Goal: Task Accomplishment & Management: Complete application form

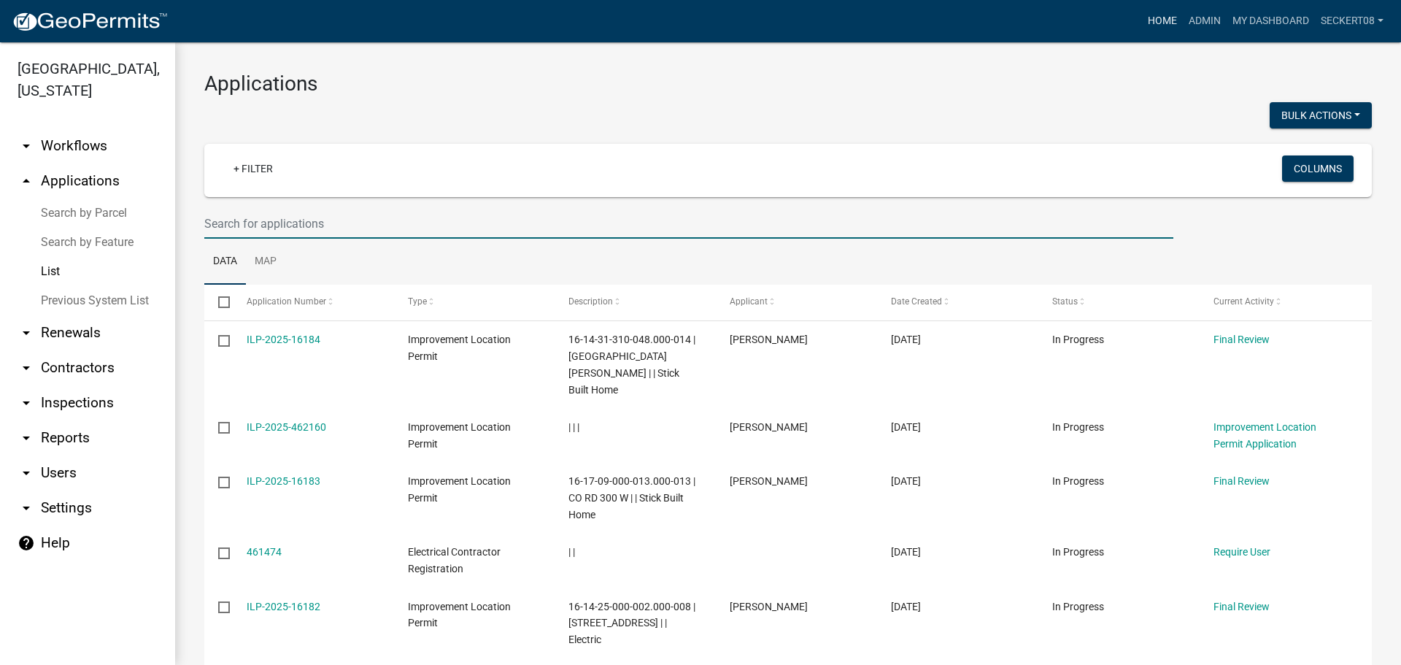
click at [1151, 19] on link "Home" at bounding box center [1162, 21] width 41 height 28
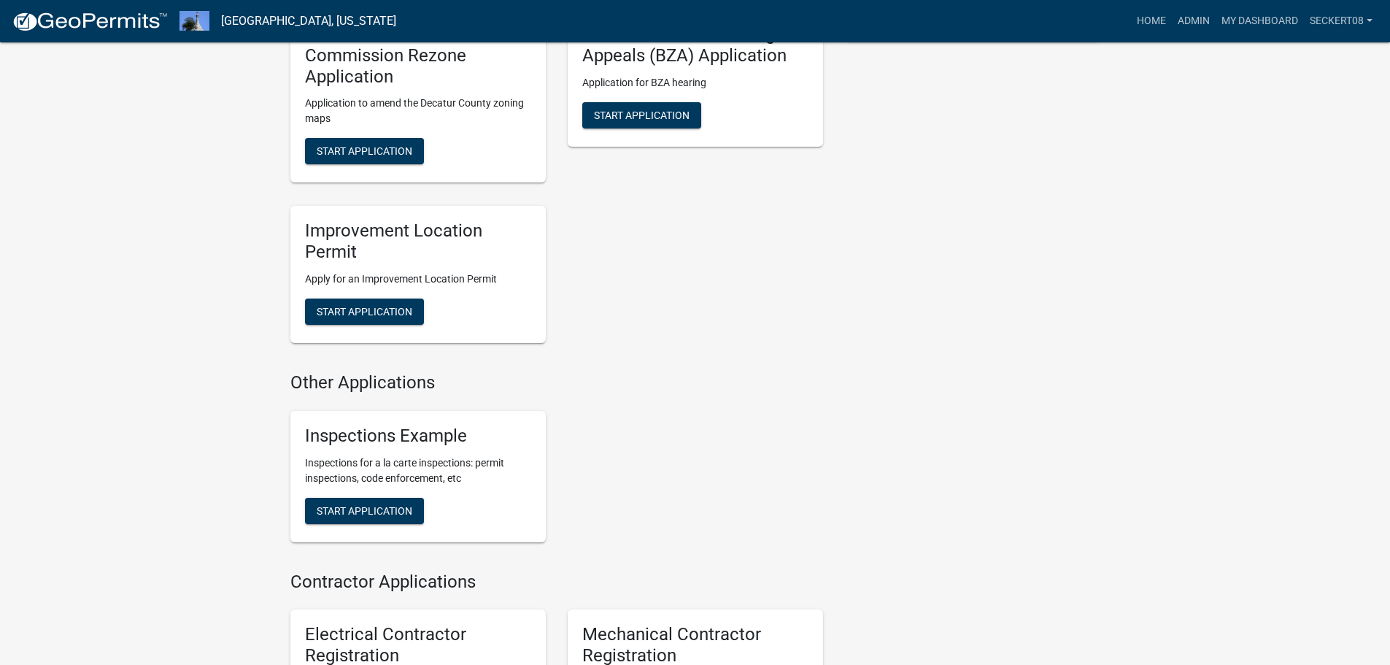
scroll to position [438, 0]
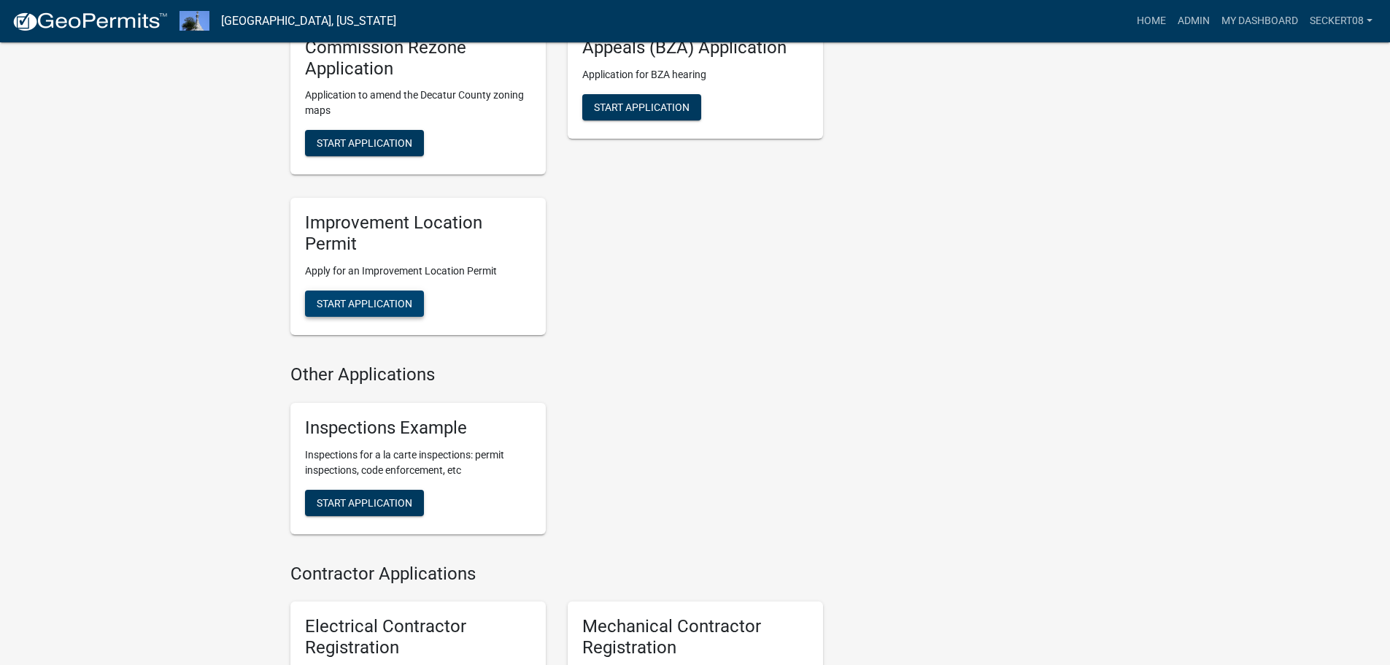
click at [371, 296] on button "Start Application" at bounding box center [364, 303] width 119 height 26
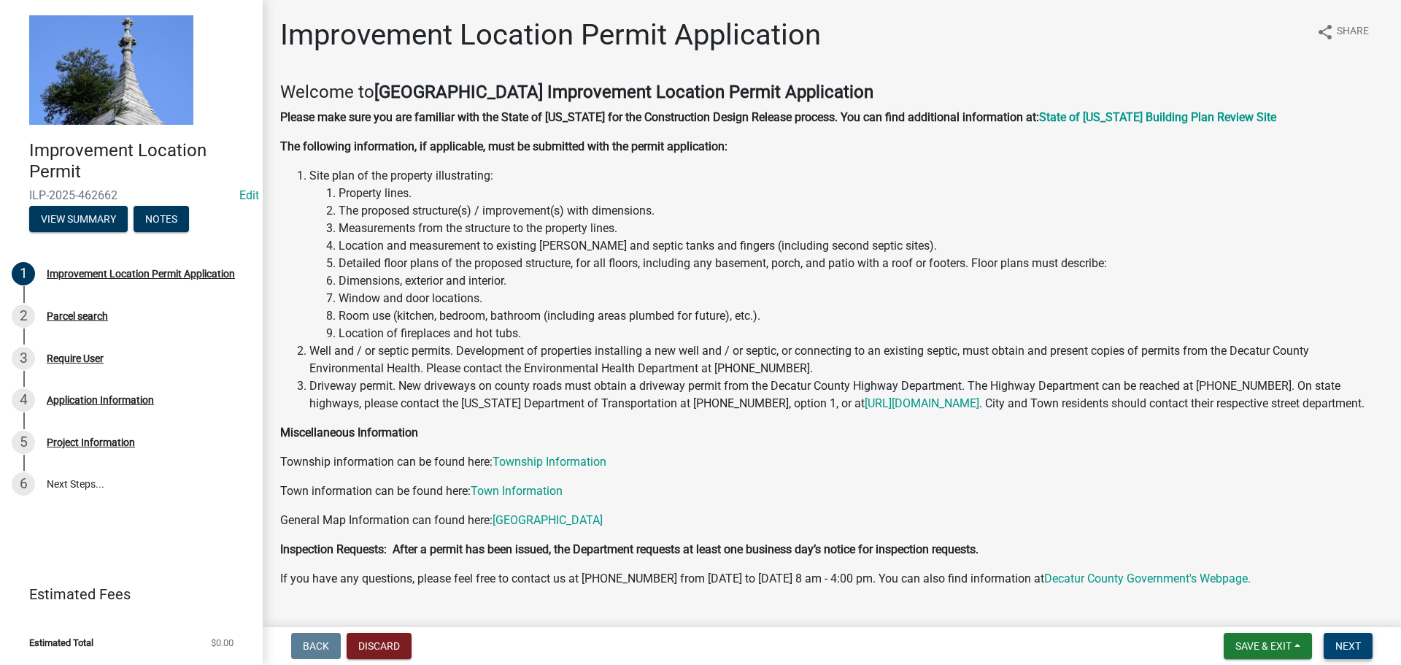
click at [1337, 650] on span "Next" at bounding box center [1348, 646] width 26 height 12
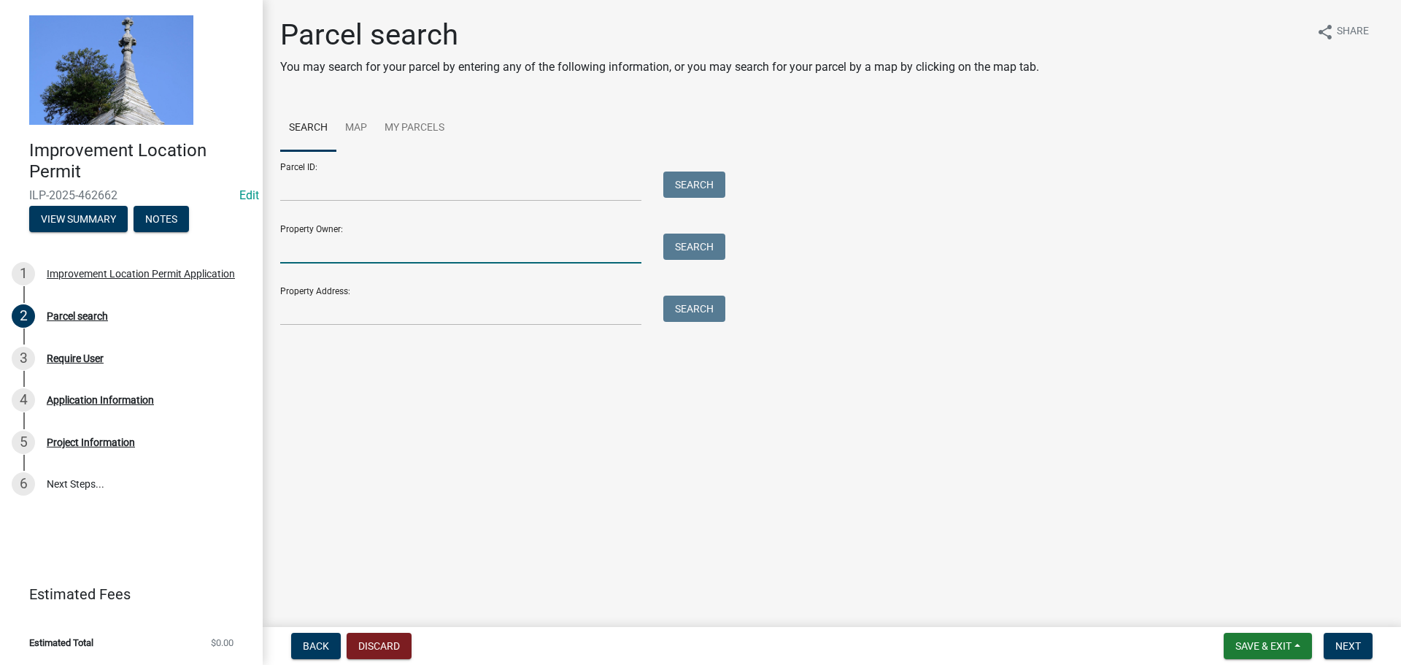
click at [352, 249] on input "Property Owner:" at bounding box center [460, 248] width 361 height 30
type input "[PERSON_NAME]"
click at [718, 253] on button "Search" at bounding box center [694, 246] width 62 height 26
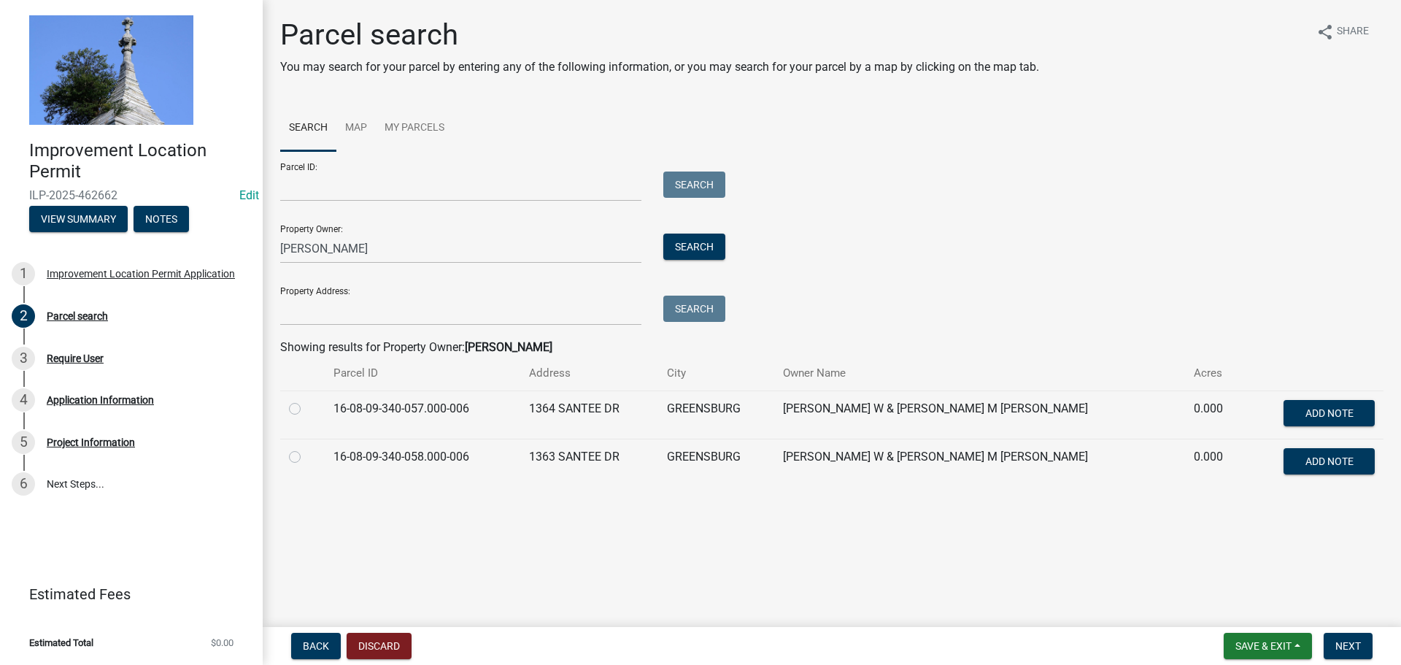
click at [306, 448] on label at bounding box center [306, 448] width 0 height 0
click at [306, 457] on input "radio" at bounding box center [310, 452] width 9 height 9
radio input "true"
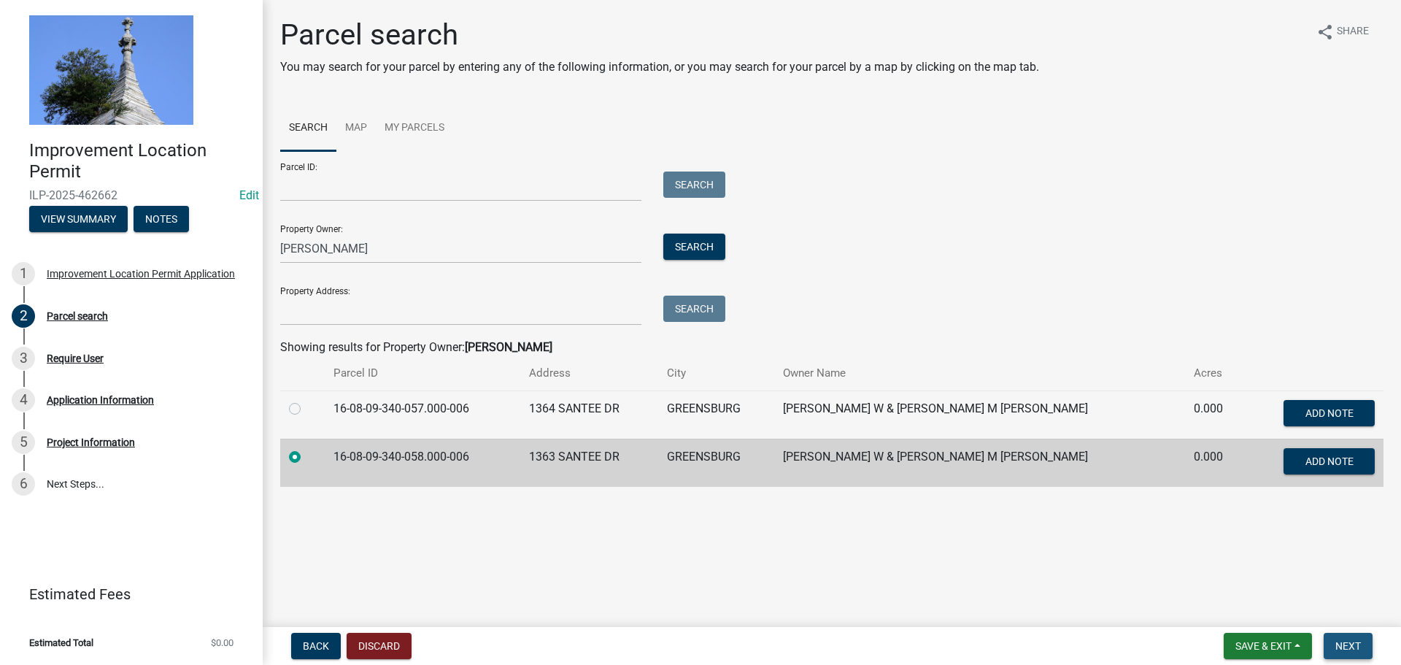
click at [1341, 643] on span "Next" at bounding box center [1348, 646] width 26 height 12
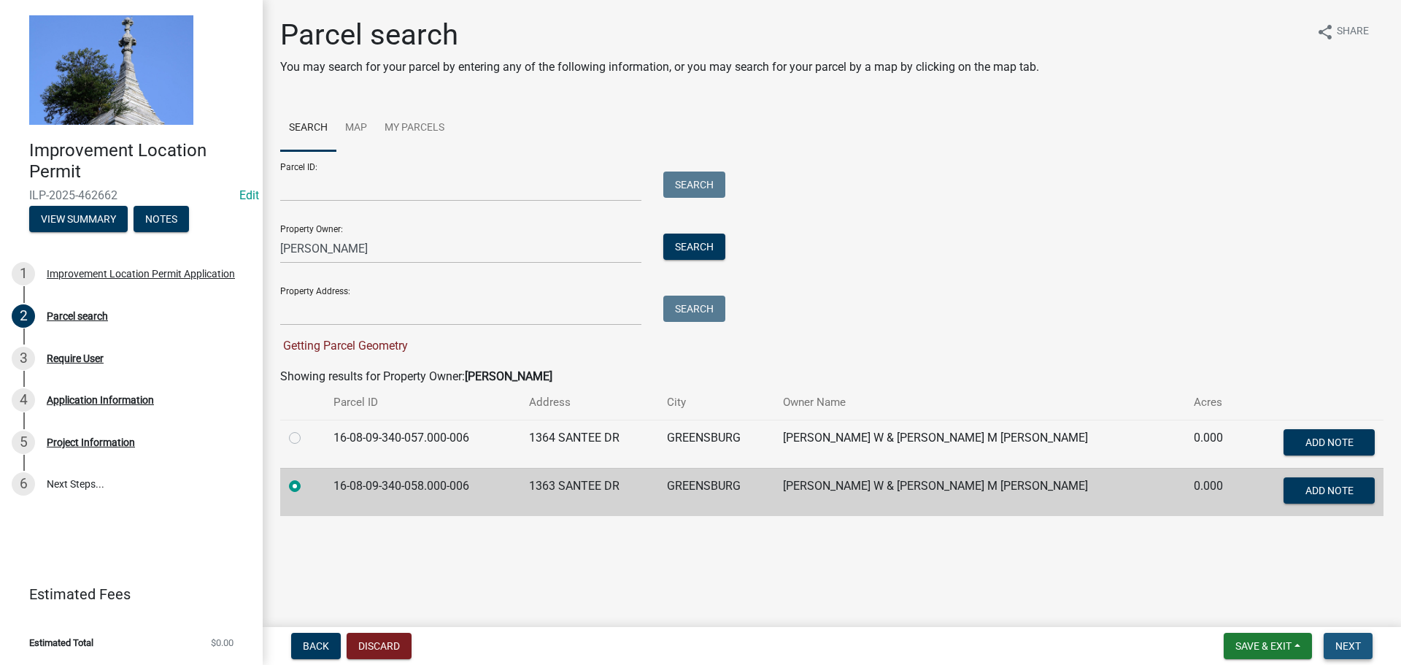
click at [1354, 649] on span "Next" at bounding box center [1348, 646] width 26 height 12
drag, startPoint x: 477, startPoint y: 484, endPoint x: 344, endPoint y: 487, distance: 132.8
click at [344, 487] on td "16-08-09-340-058.000-006" at bounding box center [423, 492] width 196 height 48
copy td "16-08-09-340-058.000-006"
click at [1235, 645] on span "Save & Exit" at bounding box center [1263, 646] width 56 height 12
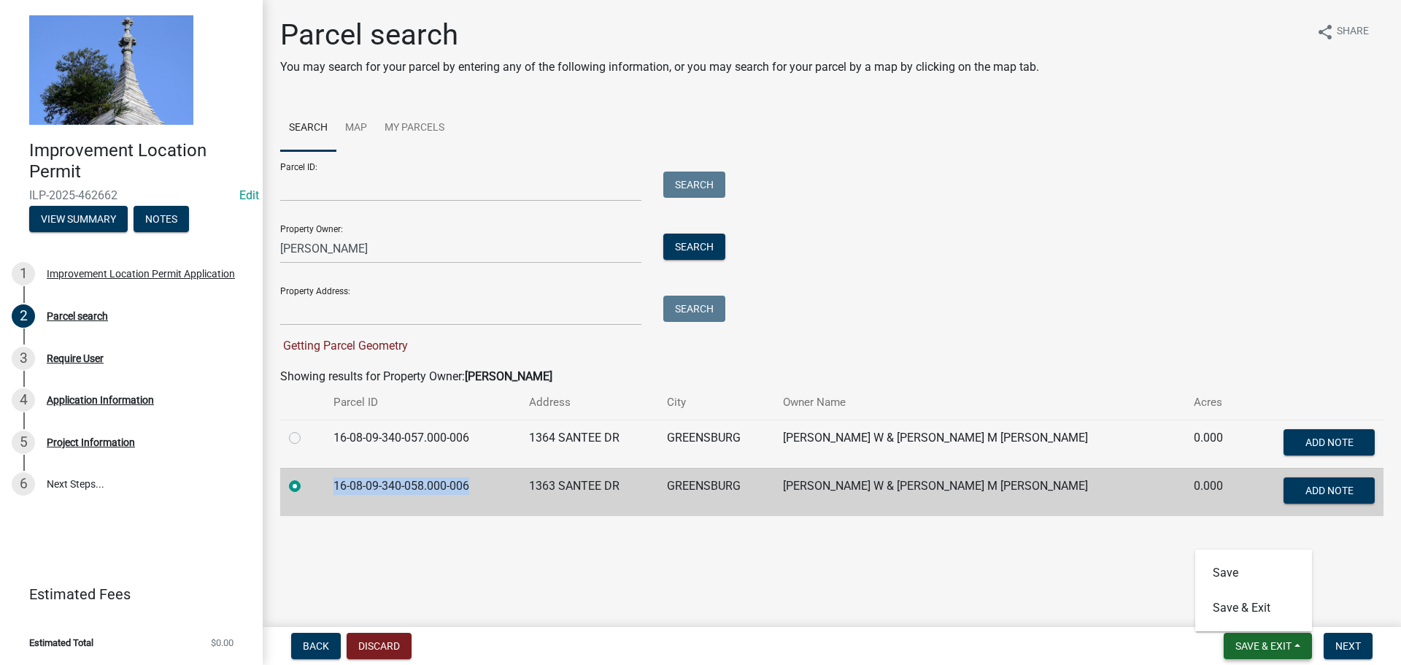
click at [1248, 649] on span "Save & Exit" at bounding box center [1263, 646] width 56 height 12
click at [1329, 648] on button "Next" at bounding box center [1347, 646] width 49 height 26
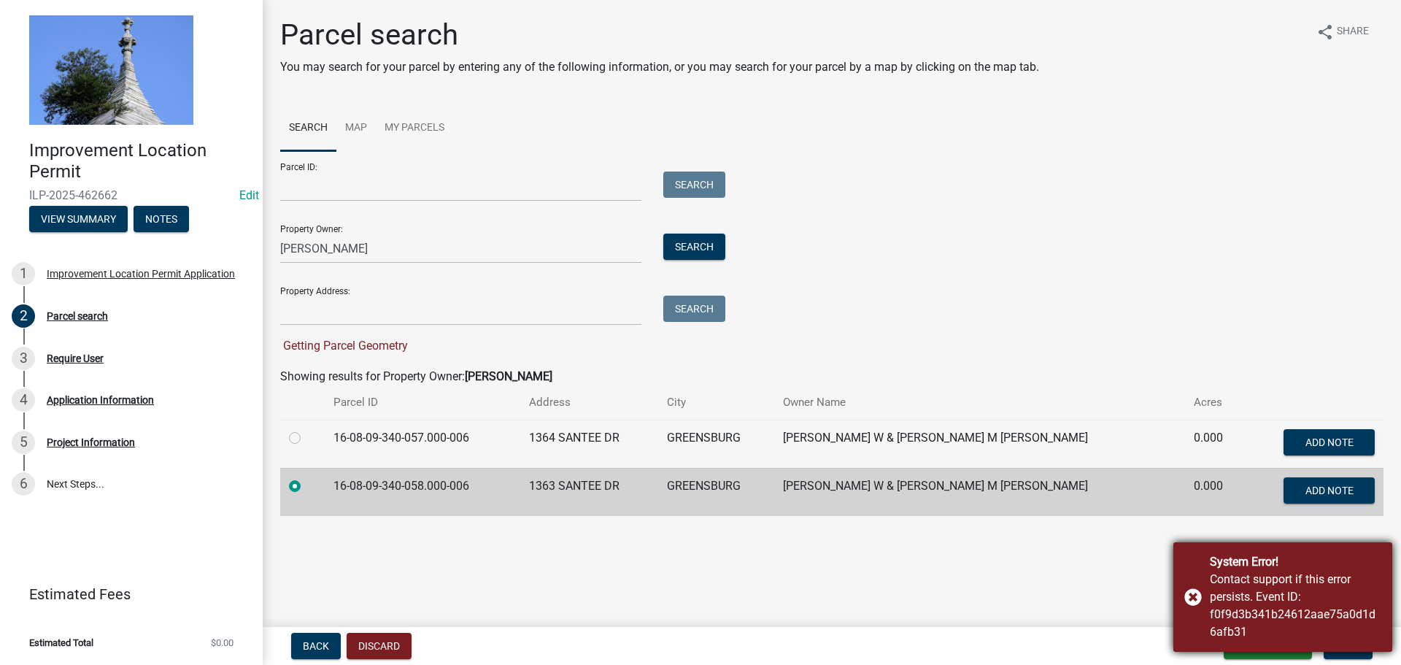
click at [1188, 595] on div "System Error! Contact support if this error persists. Event ID: f0f9d3b341b2461…" at bounding box center [1282, 596] width 219 height 109
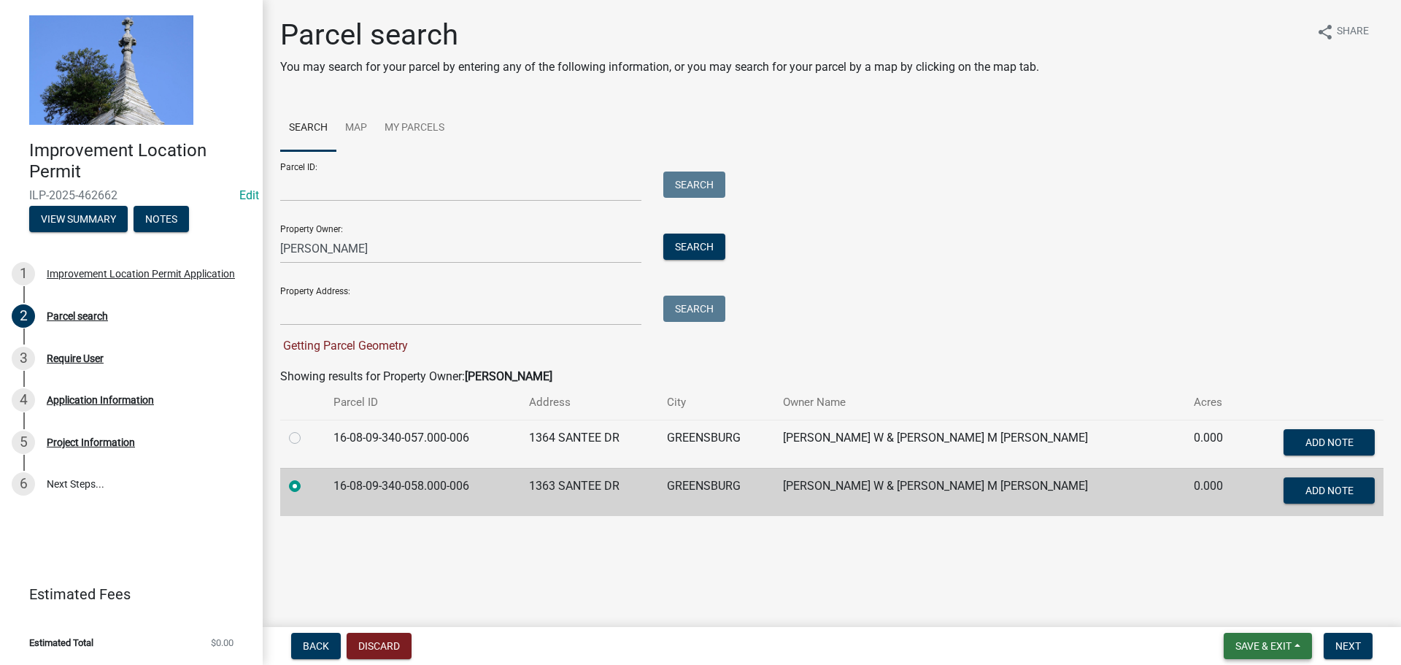
click at [1240, 642] on span "Save & Exit" at bounding box center [1263, 646] width 56 height 12
click at [1229, 617] on button "Save & Exit" at bounding box center [1253, 607] width 117 height 35
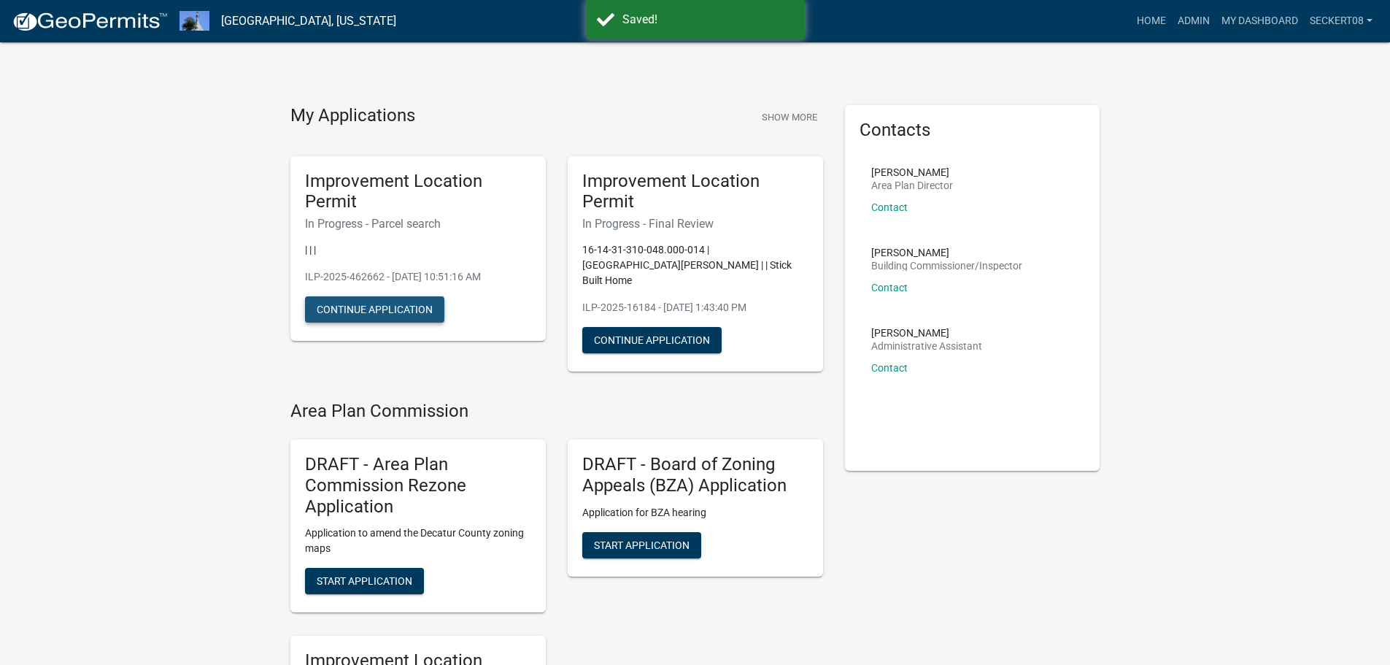
click at [357, 308] on button "Continue Application" at bounding box center [374, 309] width 139 height 26
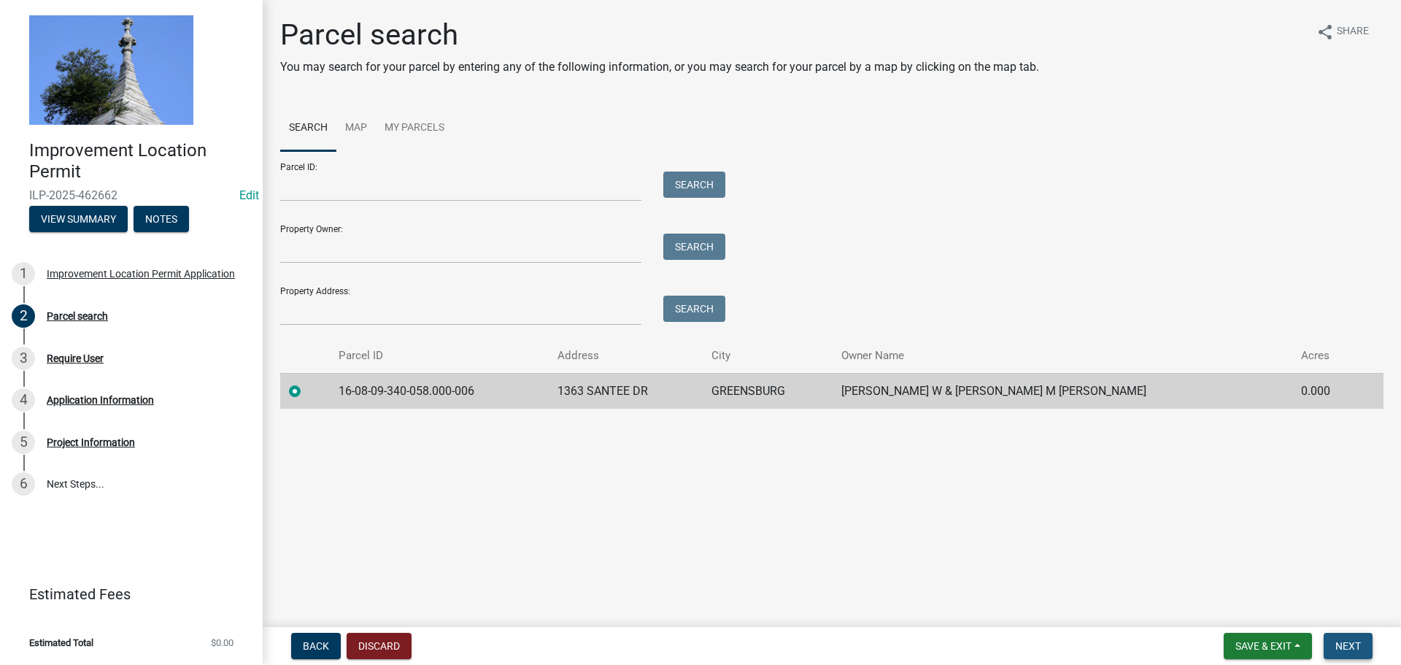
click at [1332, 643] on button "Next" at bounding box center [1347, 646] width 49 height 26
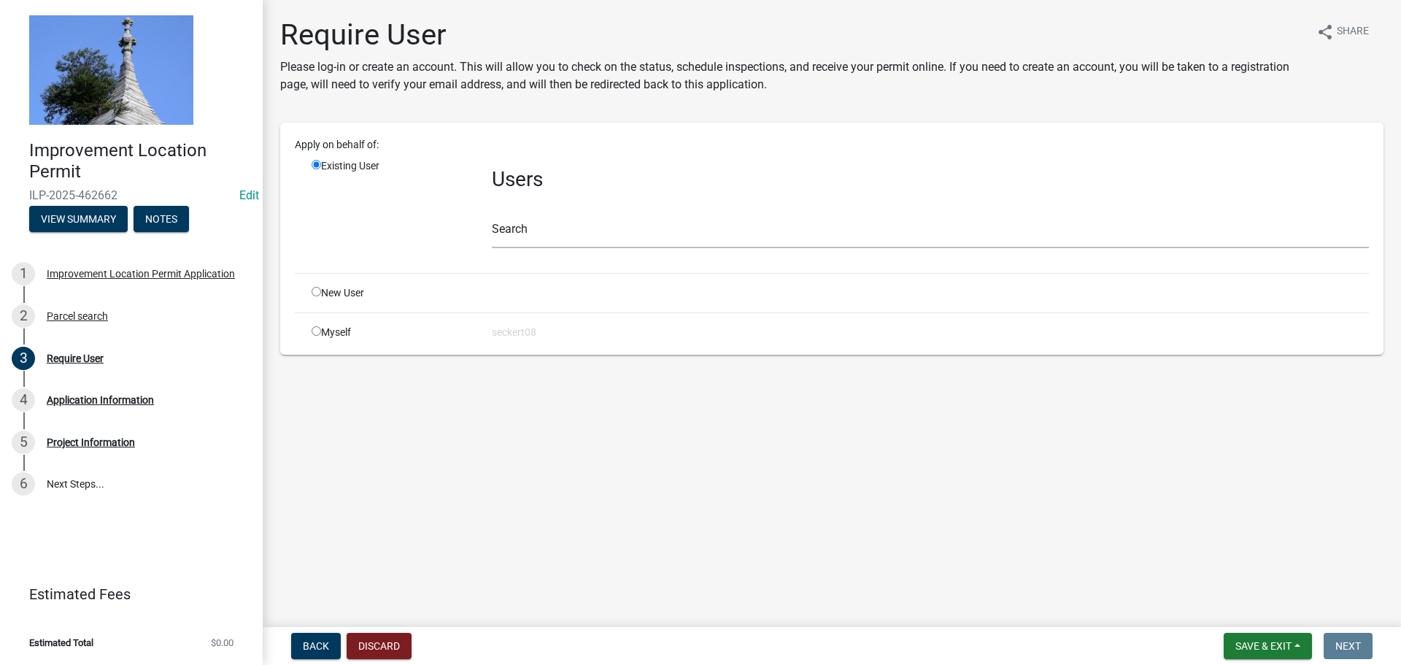
click at [315, 331] on input "radio" at bounding box center [316, 330] width 9 height 9
radio input "true"
radio input "false"
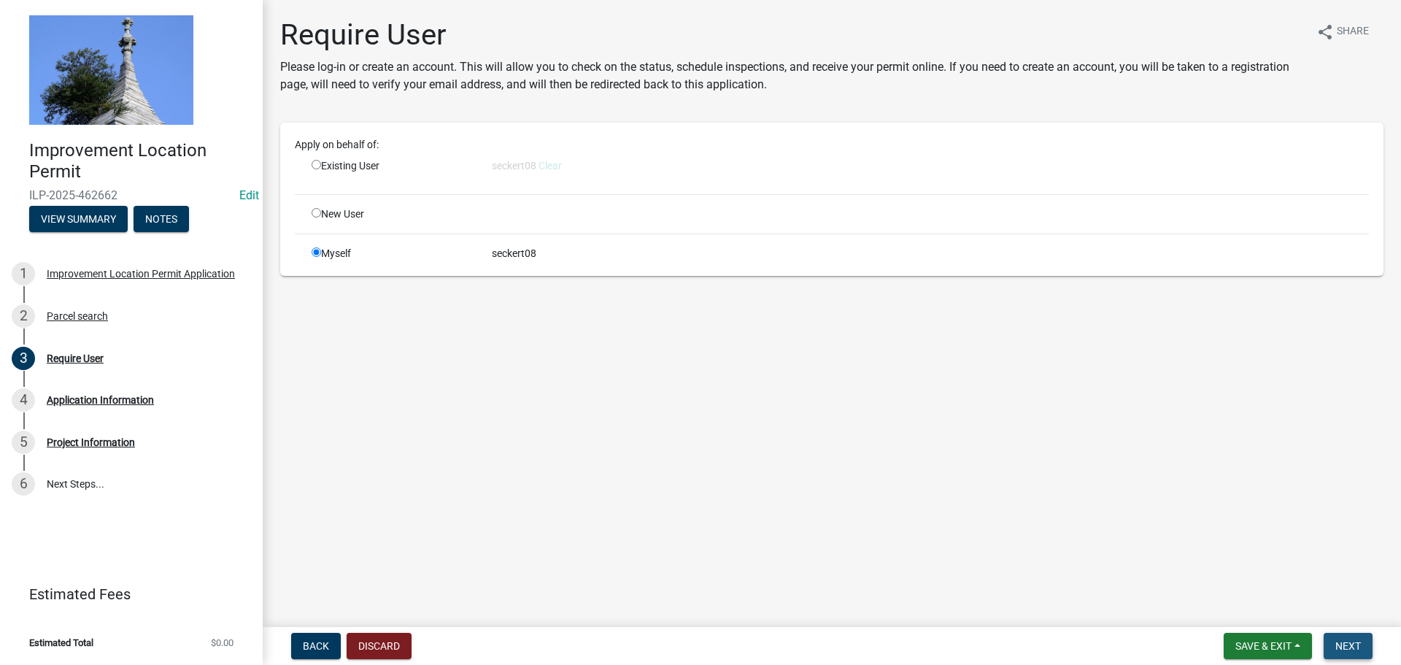
click at [1348, 640] on span "Next" at bounding box center [1348, 646] width 26 height 12
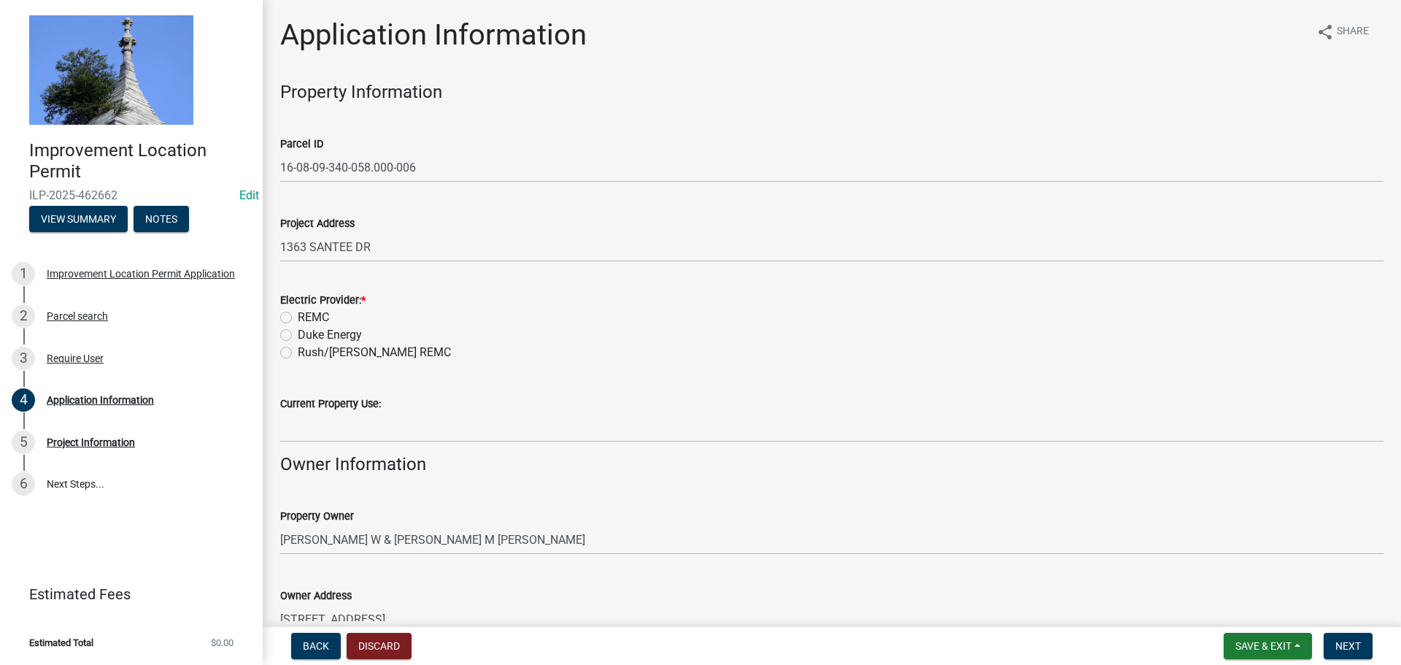
click at [298, 314] on label "REMC" at bounding box center [313, 318] width 31 height 18
click at [298, 314] on input "REMC" at bounding box center [302, 313] width 9 height 9
radio input "true"
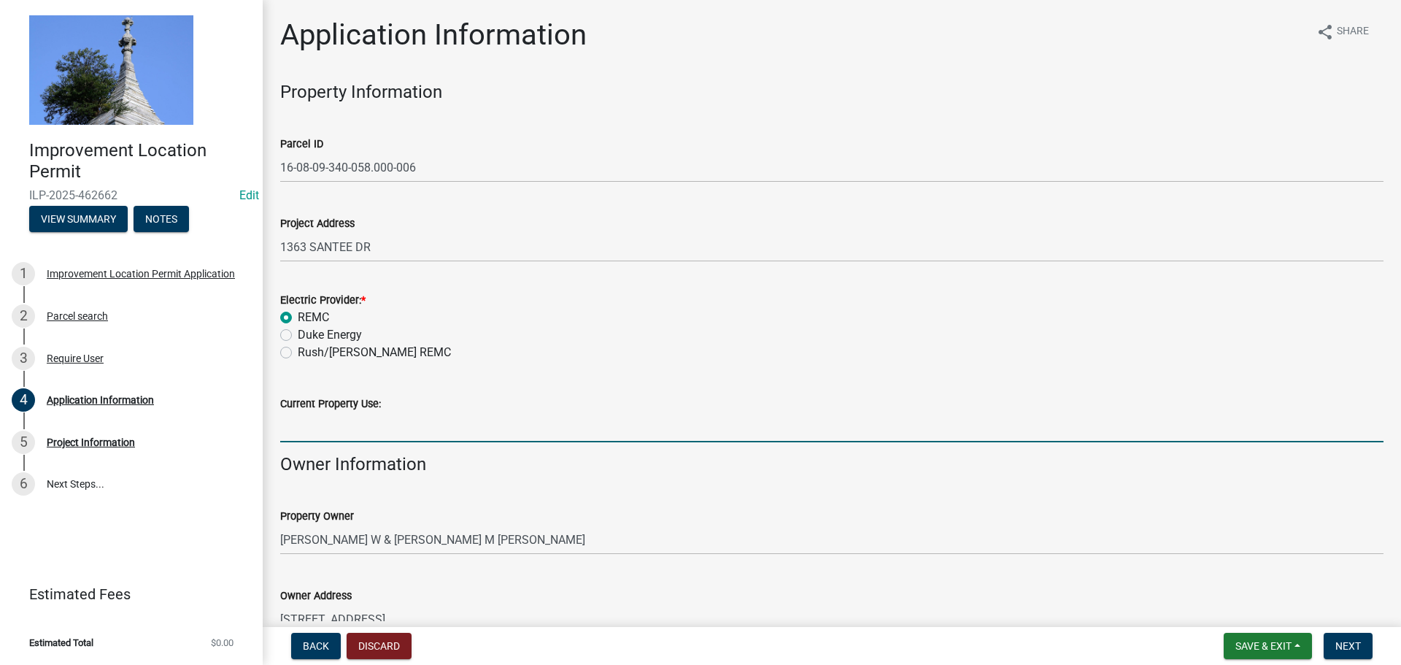
click at [376, 417] on input "Current Property Use:" at bounding box center [831, 427] width 1103 height 30
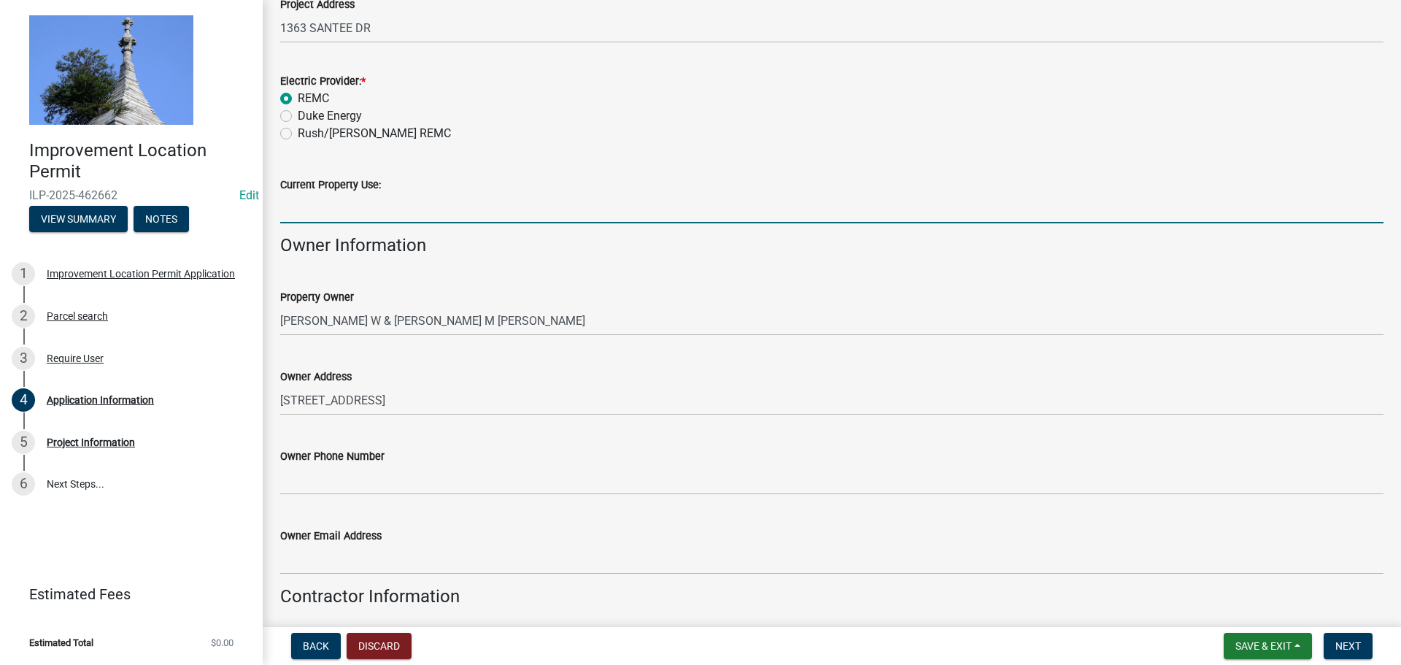
scroll to position [292, 0]
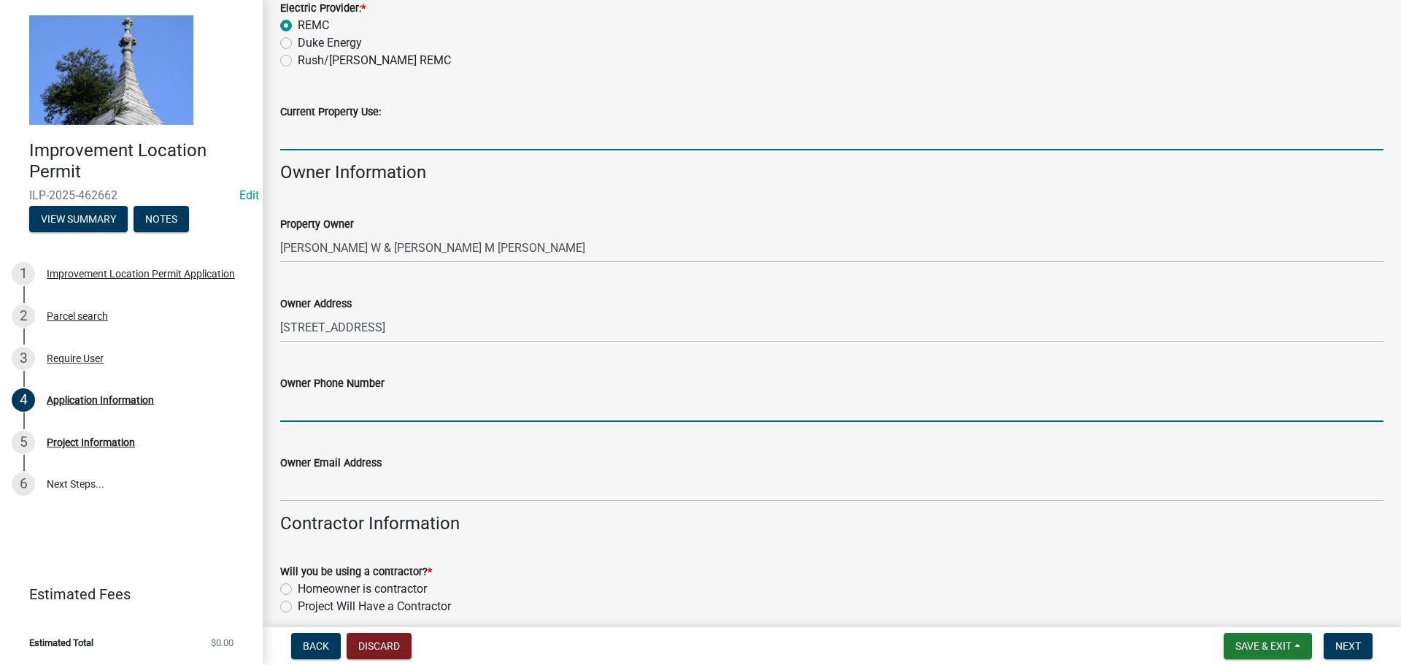
click at [374, 411] on input "Owner Phone Number" at bounding box center [831, 407] width 1103 height 30
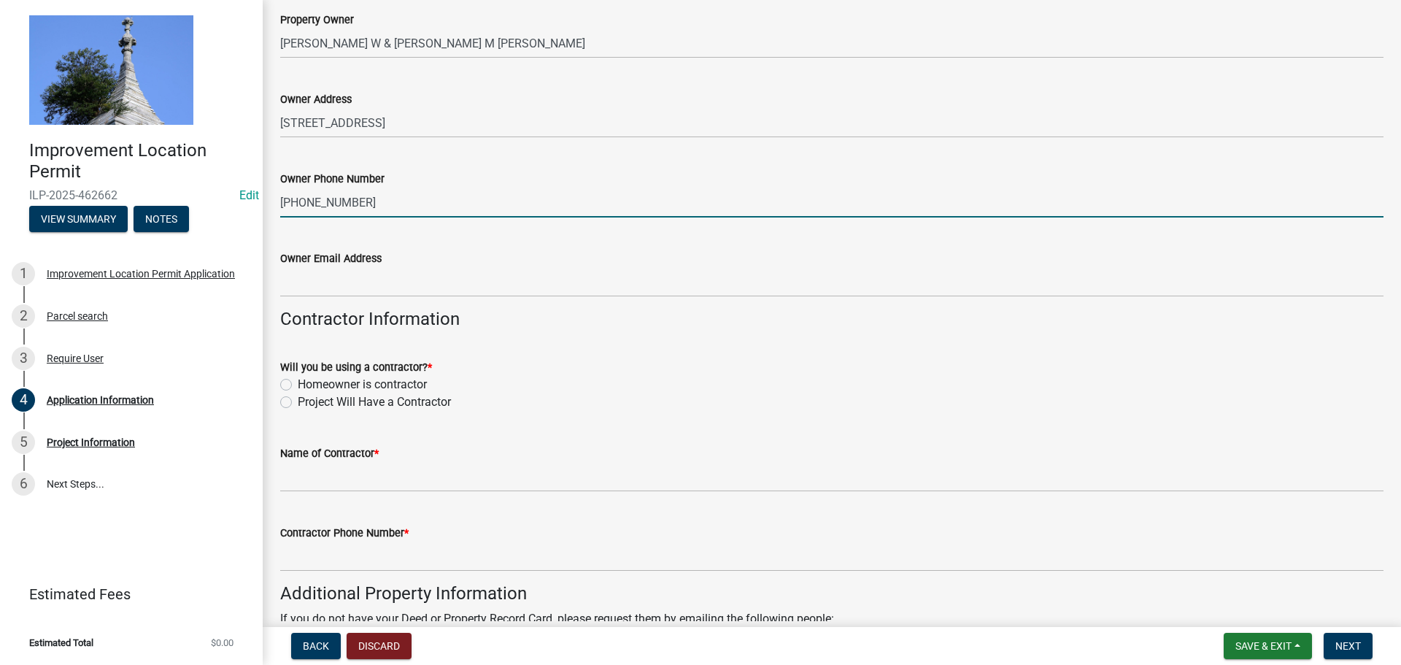
scroll to position [511, 0]
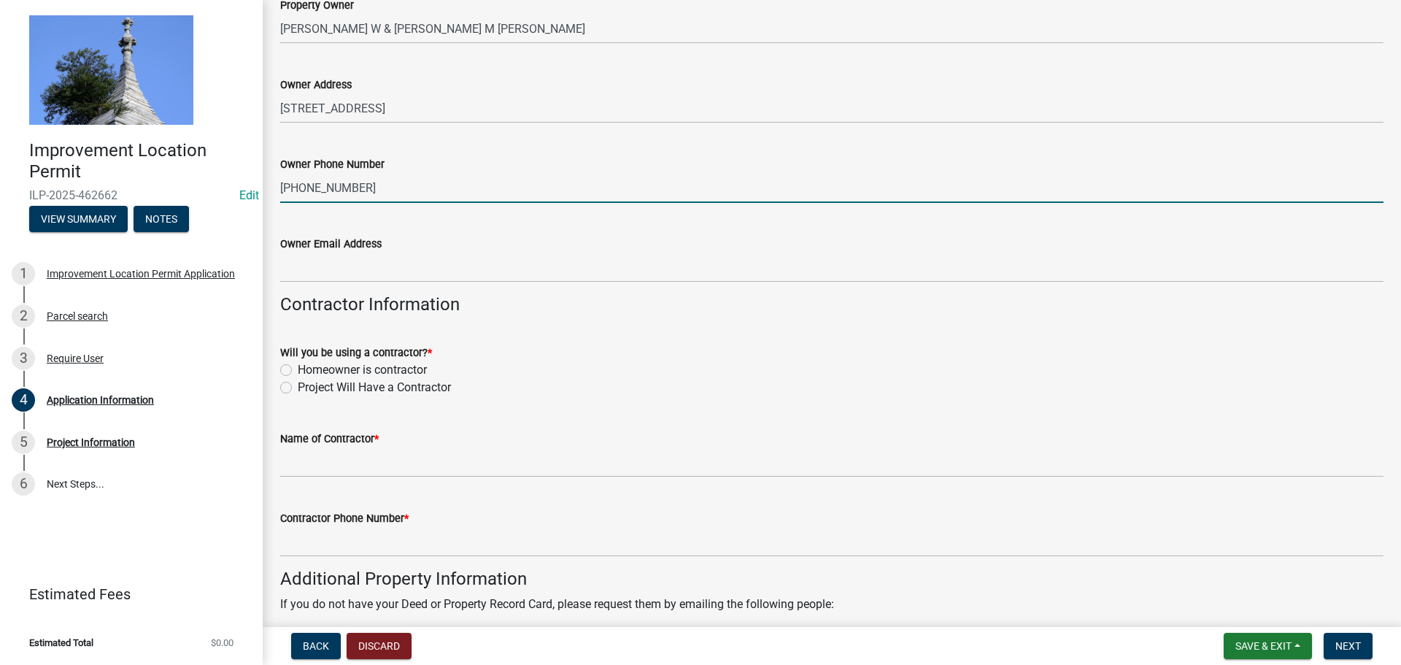
type input "[PHONE_NUMBER]"
click at [298, 387] on label "Project Will Have a Contractor" at bounding box center [374, 388] width 153 height 18
click at [298, 387] on input "Project Will Have a Contractor" at bounding box center [302, 383] width 9 height 9
radio input "true"
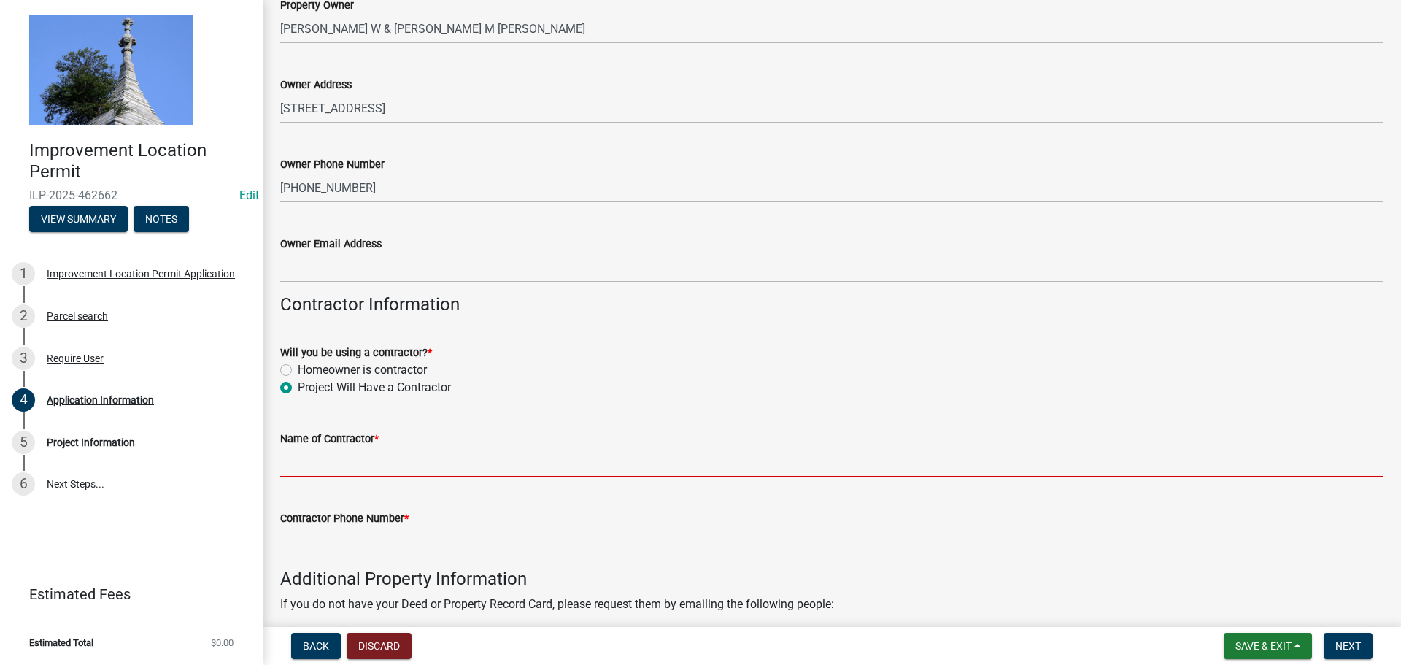
click at [325, 457] on input "Name of Contractor *" at bounding box center [831, 462] width 1103 height 30
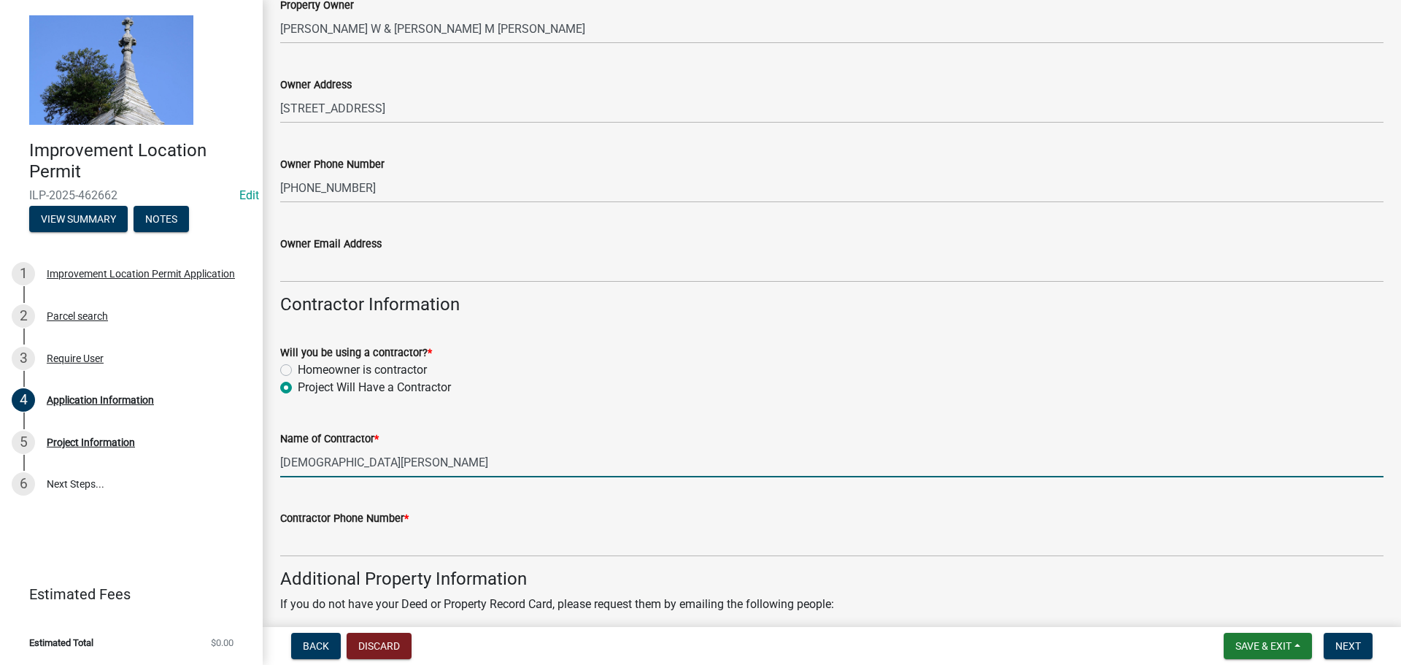
type input "[DEMOGRAPHIC_DATA][PERSON_NAME]"
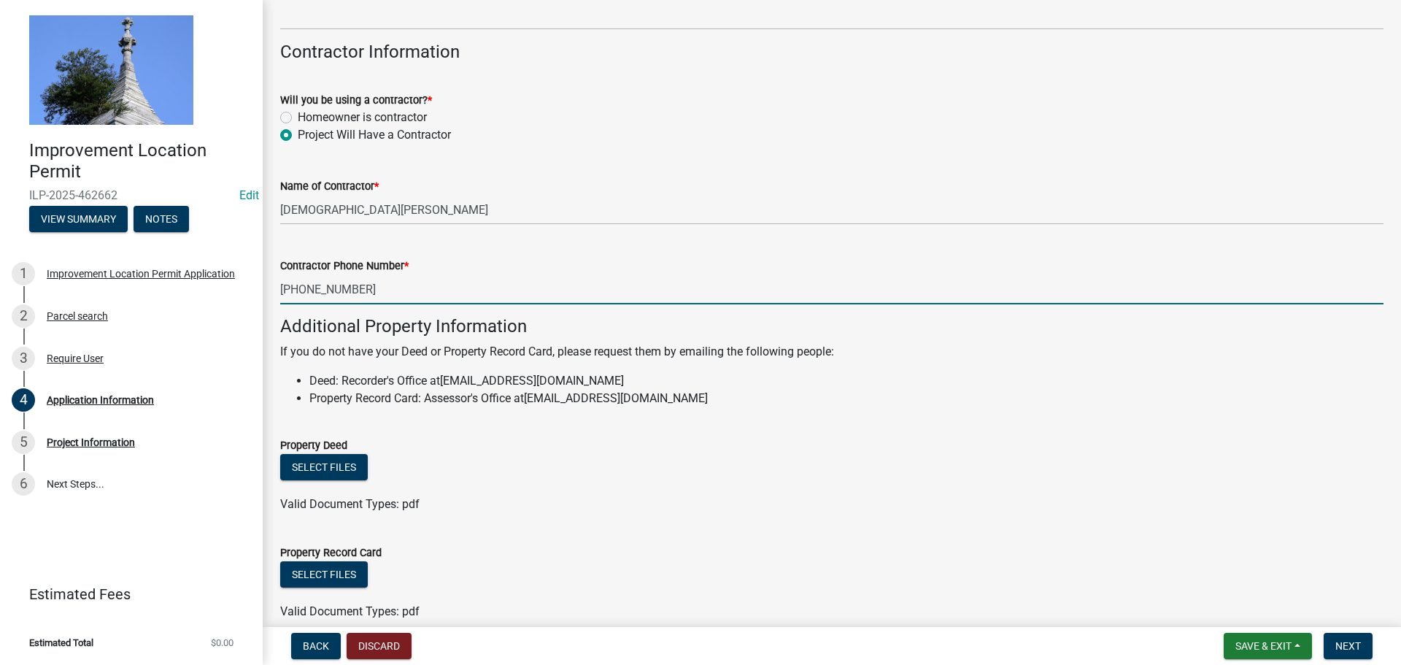
scroll to position [832, 0]
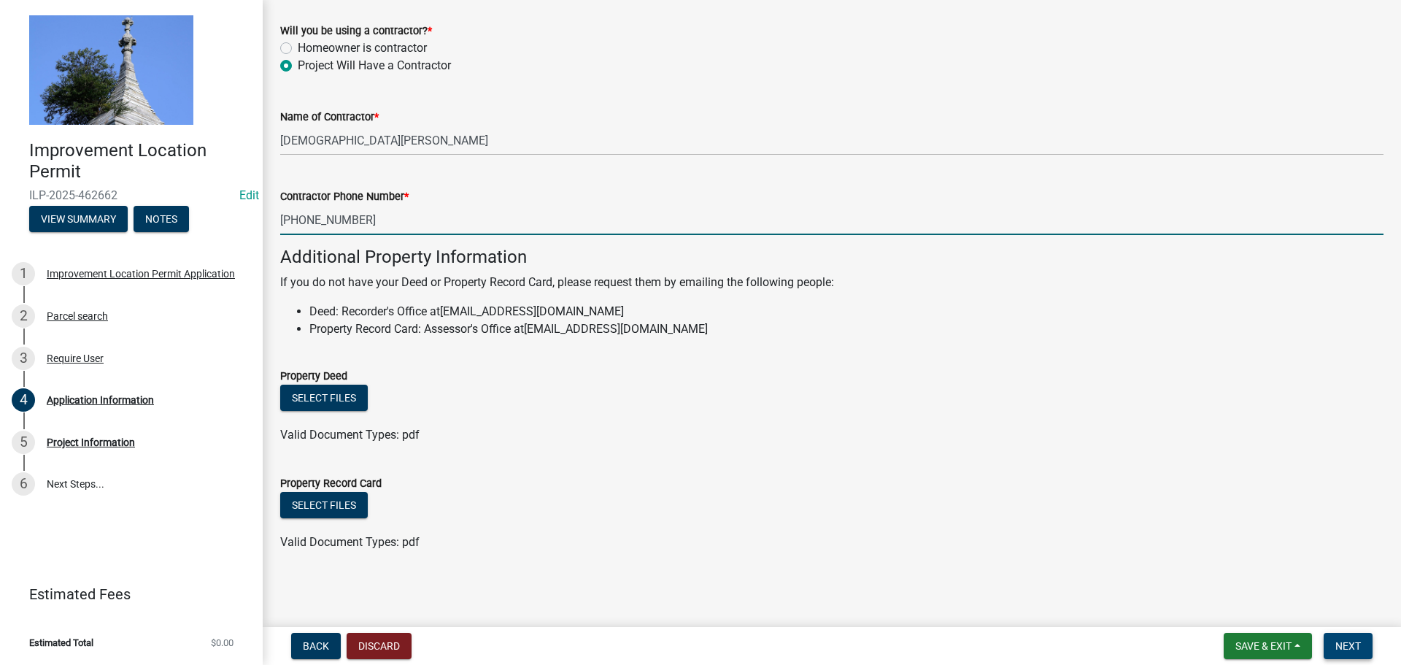
type input "[PHONE_NUMBER]"
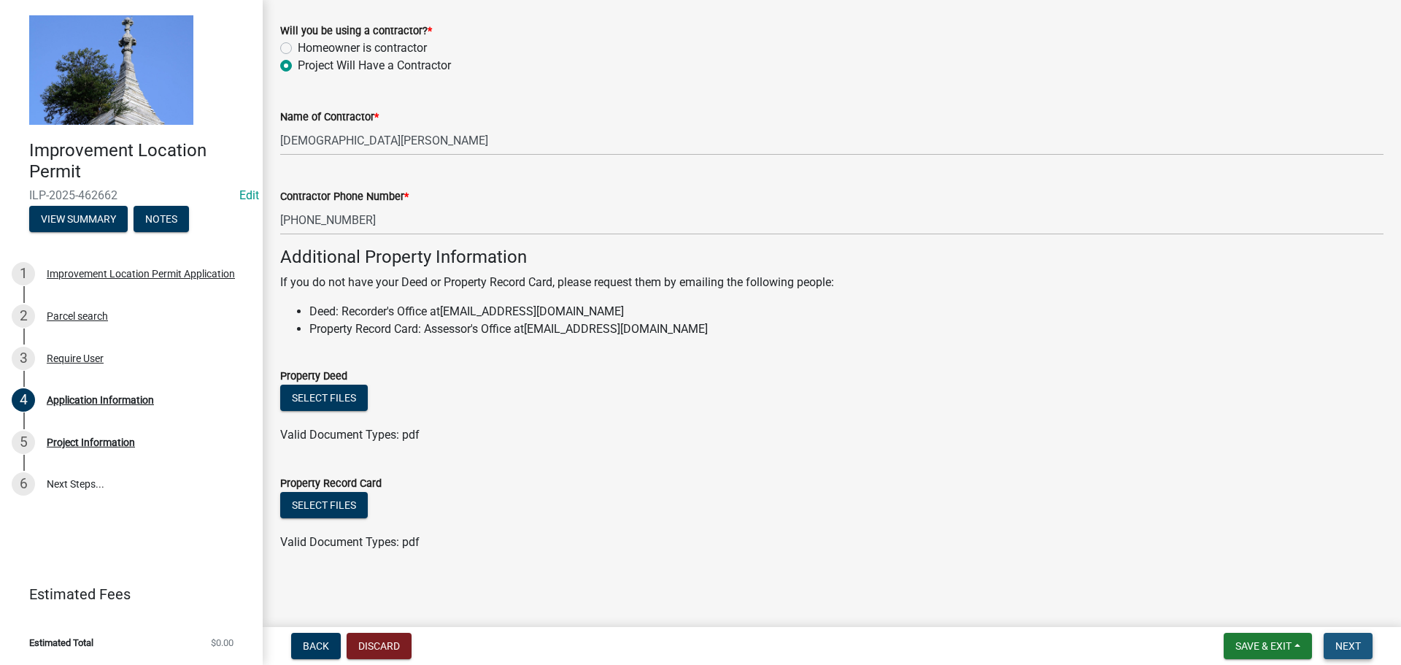
click at [1346, 646] on span "Next" at bounding box center [1348, 646] width 26 height 12
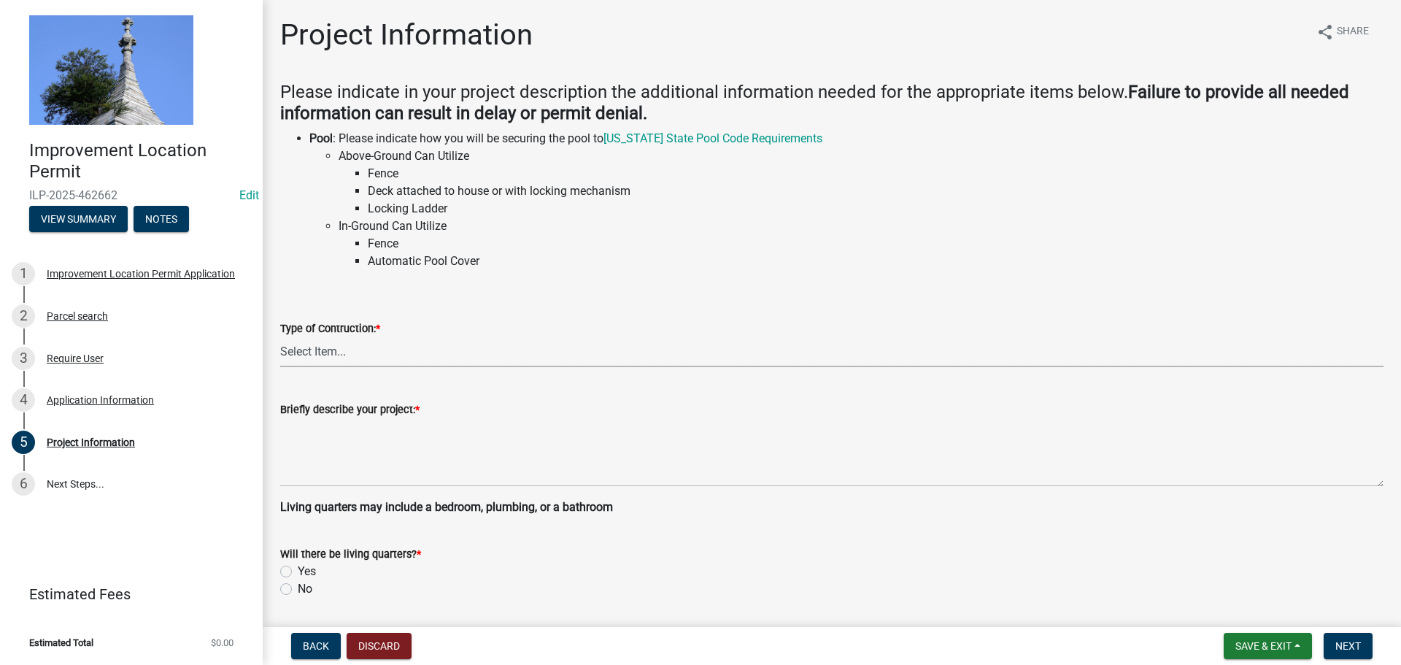
click at [317, 355] on select "Select Item... Addition Attached Garage Boat Dock Cell Tower/Co-Locate Commerci…" at bounding box center [831, 352] width 1103 height 30
click at [280, 337] on select "Select Item... Addition Attached Garage Boat Dock Cell Tower/Co-Locate Commerci…" at bounding box center [831, 352] width 1103 height 30
select select "9d64ea5b-356b-46b9-9003-cd08e8d798e4"
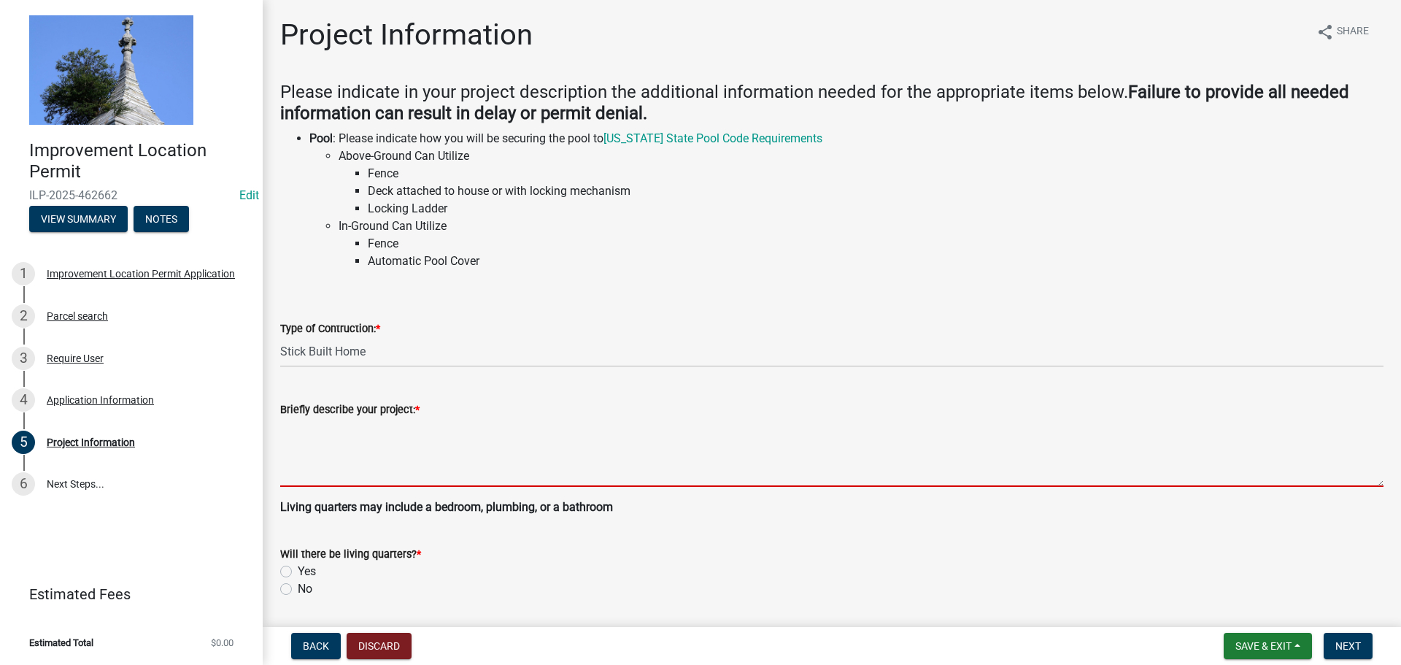
click at [328, 448] on textarea "Briefly describe your project: *" at bounding box center [831, 452] width 1103 height 69
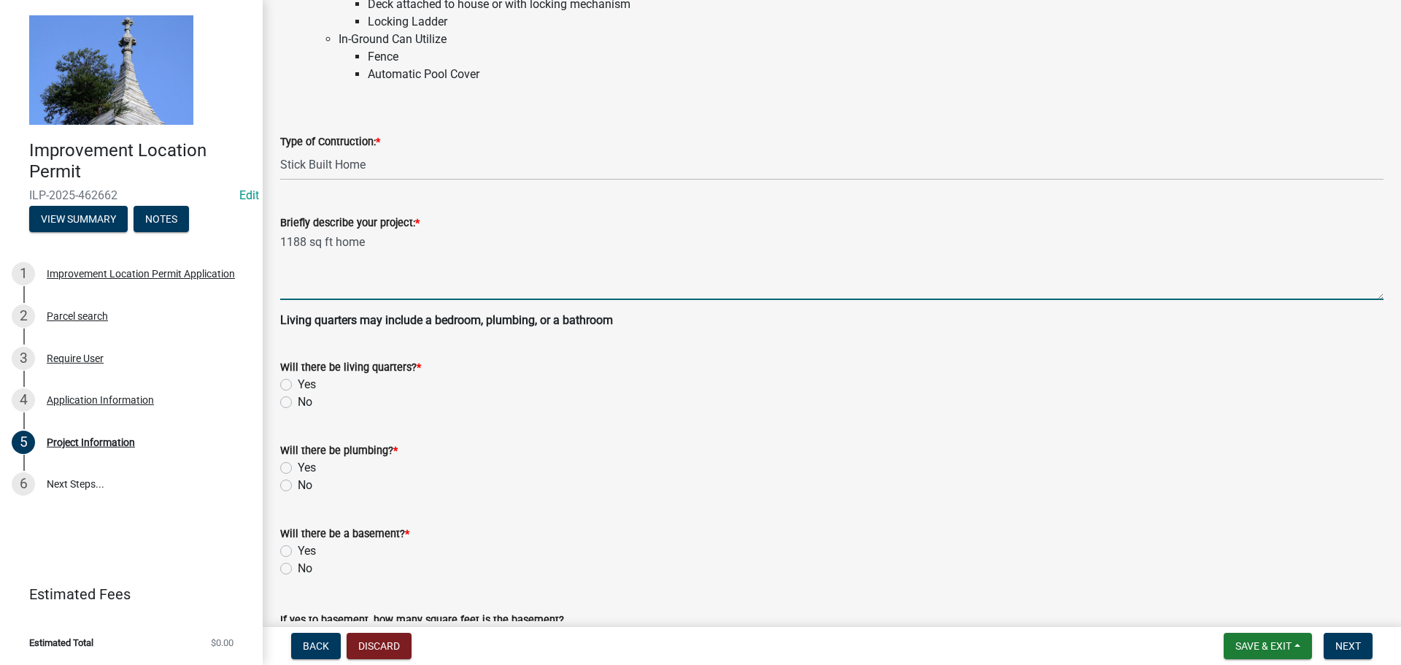
scroll to position [219, 0]
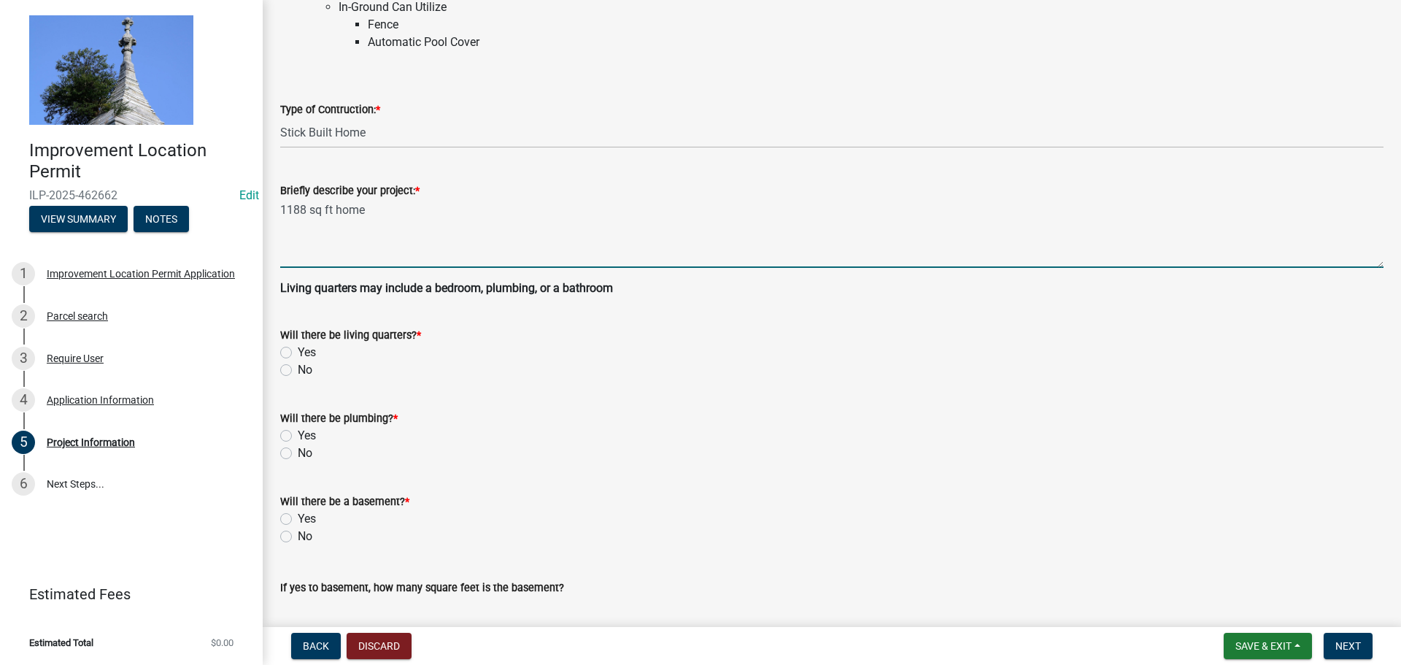
type textarea "1188 sq ft home"
click at [298, 347] on label "Yes" at bounding box center [307, 353] width 18 height 18
click at [298, 347] on input "Yes" at bounding box center [302, 348] width 9 height 9
radio input "true"
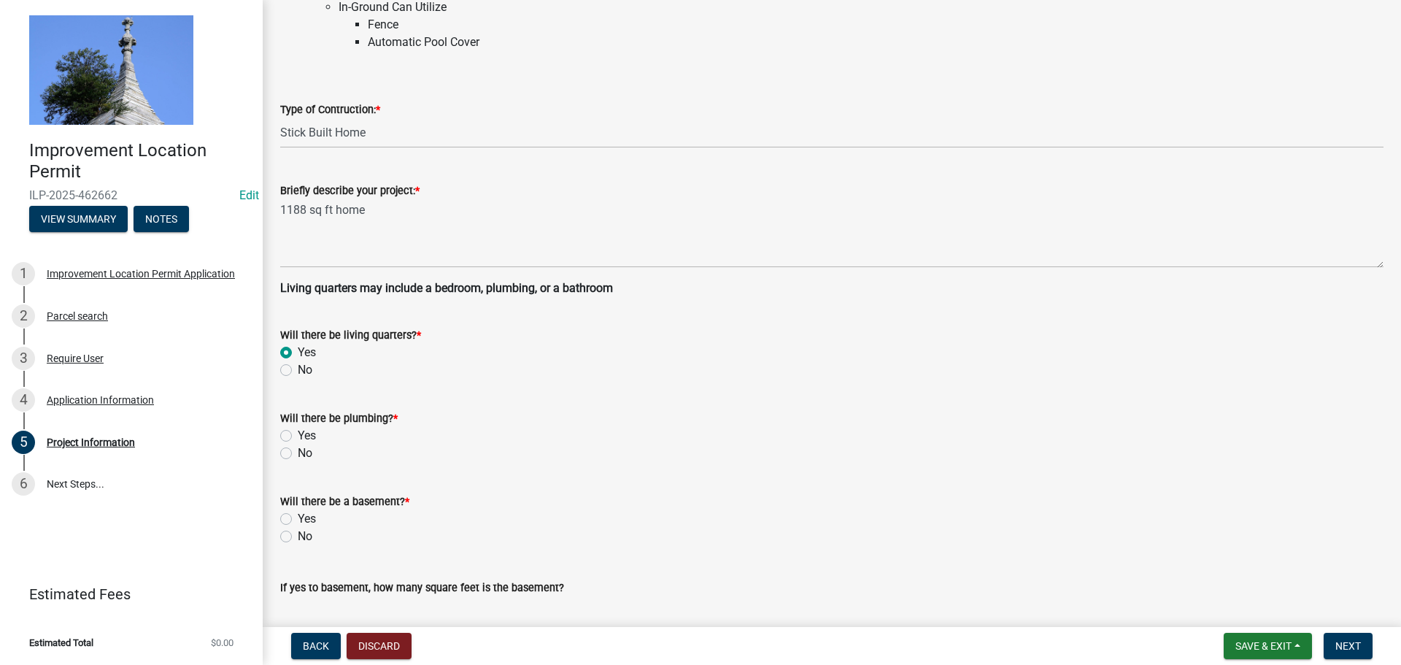
click at [298, 431] on label "Yes" at bounding box center [307, 436] width 18 height 18
click at [298, 431] on input "Yes" at bounding box center [302, 431] width 9 height 9
radio input "true"
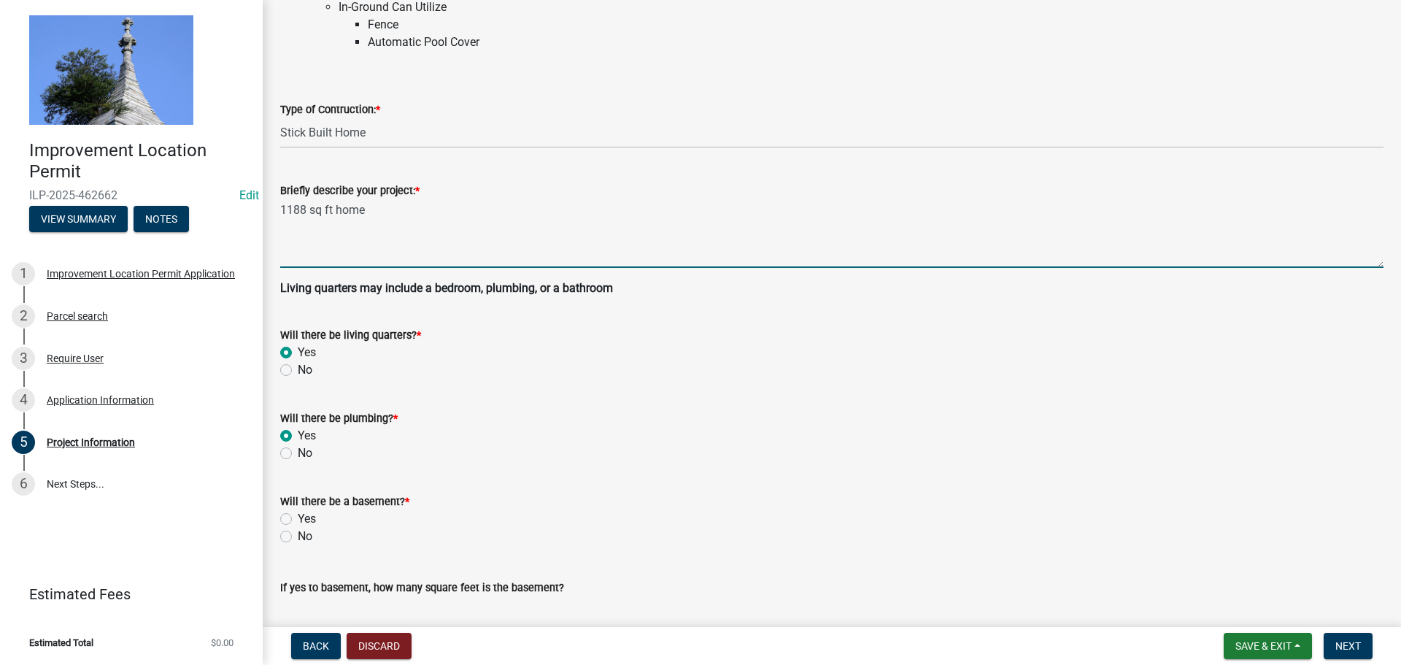
click at [367, 215] on textarea "1188 sq ft home" at bounding box center [831, 233] width 1103 height 69
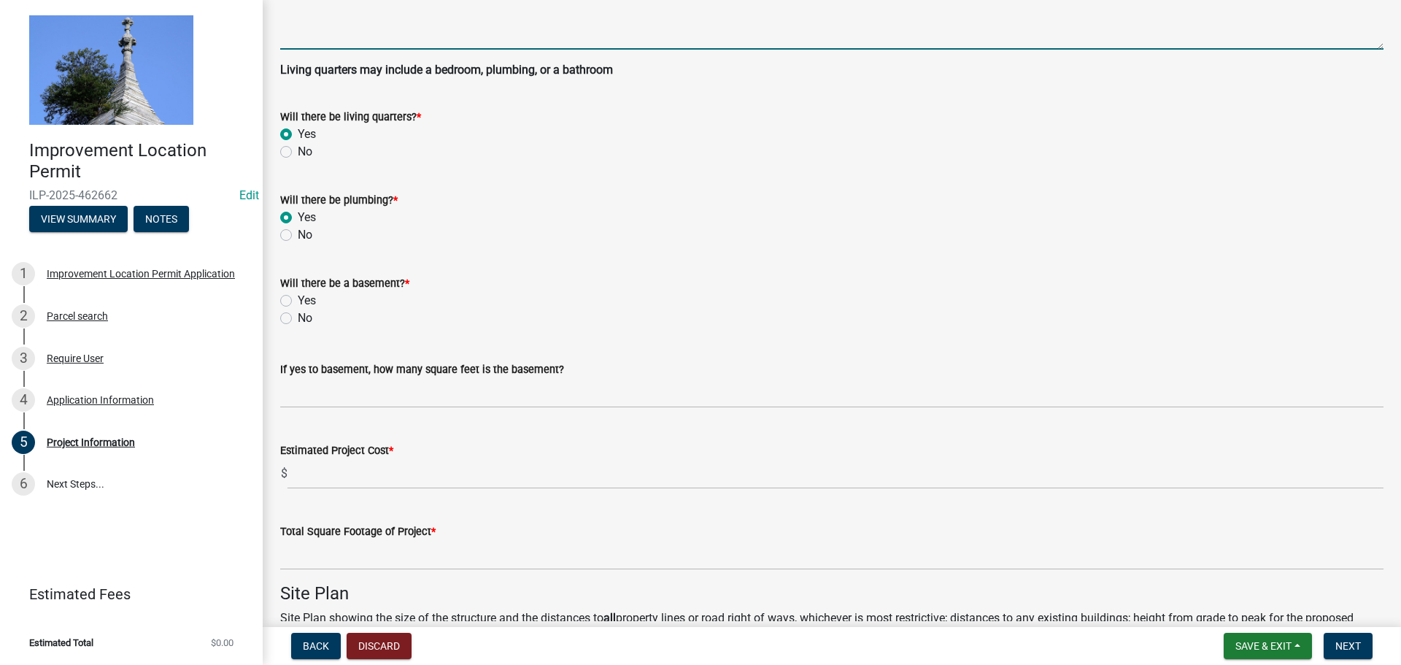
scroll to position [438, 0]
type textarea "1188 sq ft home addition"
click at [298, 317] on label "No" at bounding box center [305, 318] width 15 height 18
click at [298, 317] on input "No" at bounding box center [302, 313] width 9 height 9
radio input "true"
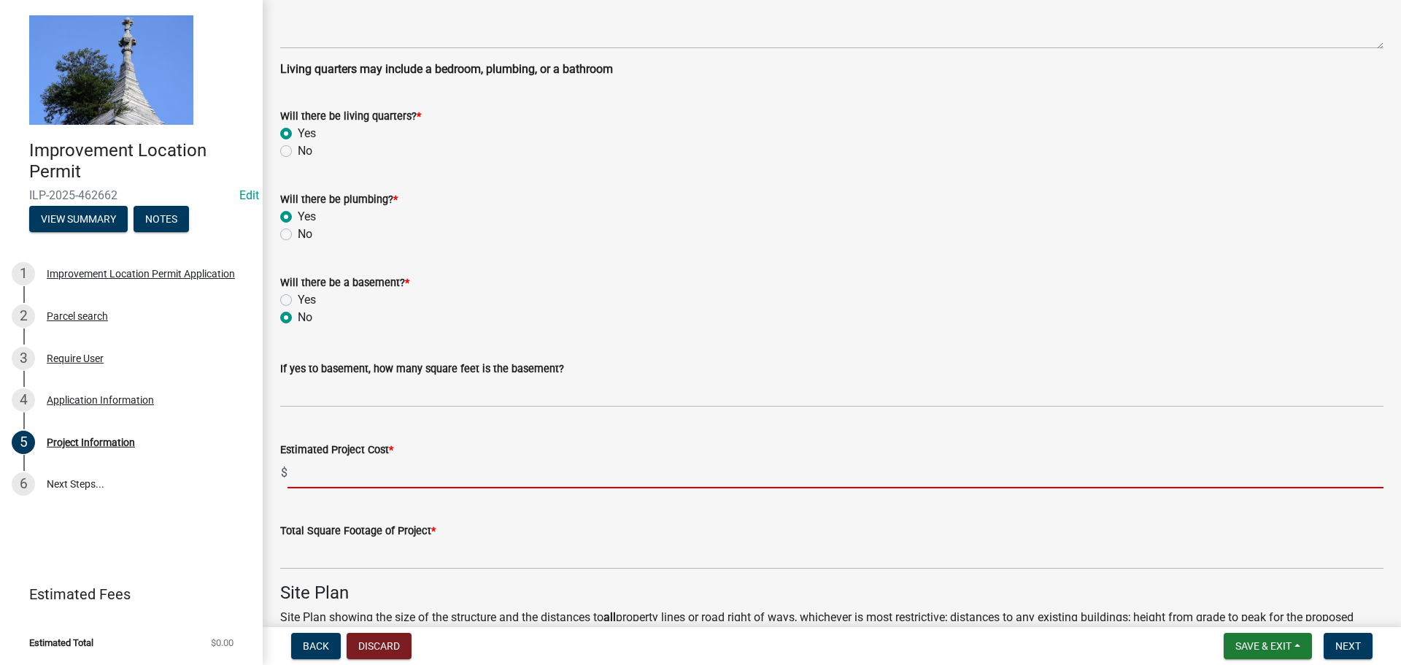
click at [364, 478] on input "text" at bounding box center [835, 473] width 1096 height 30
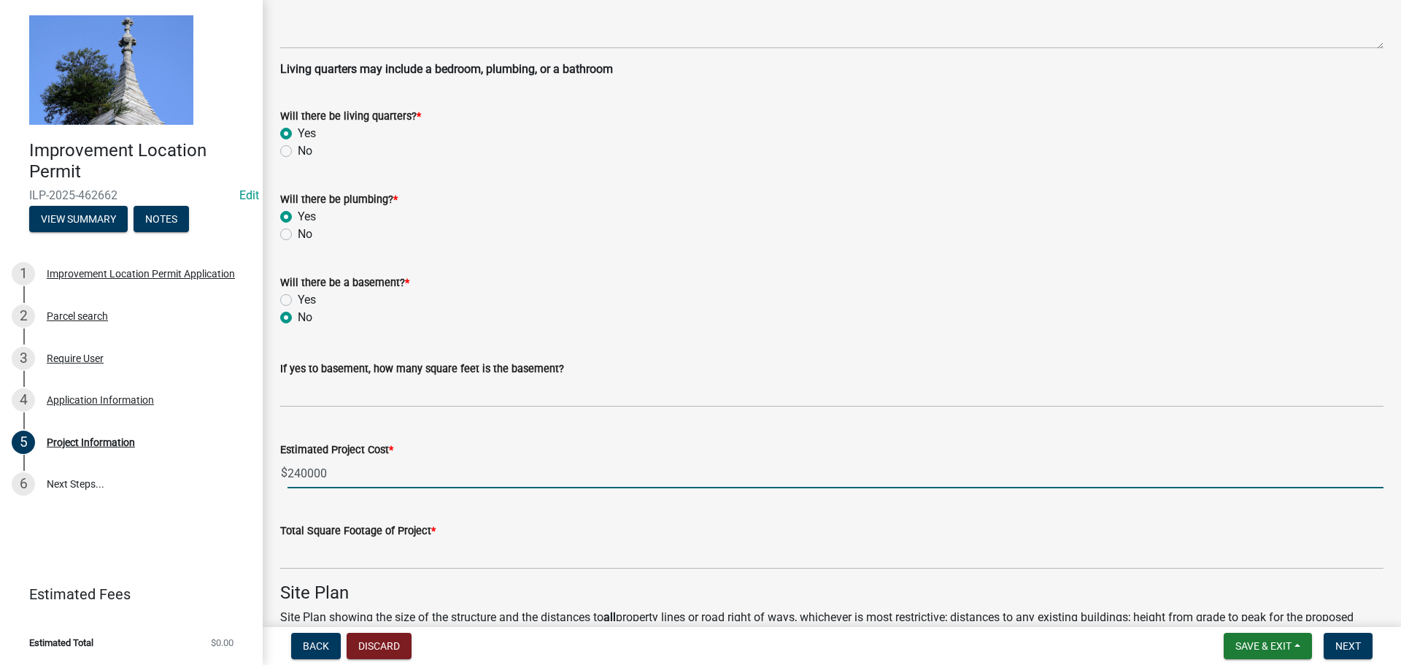
type input "240000"
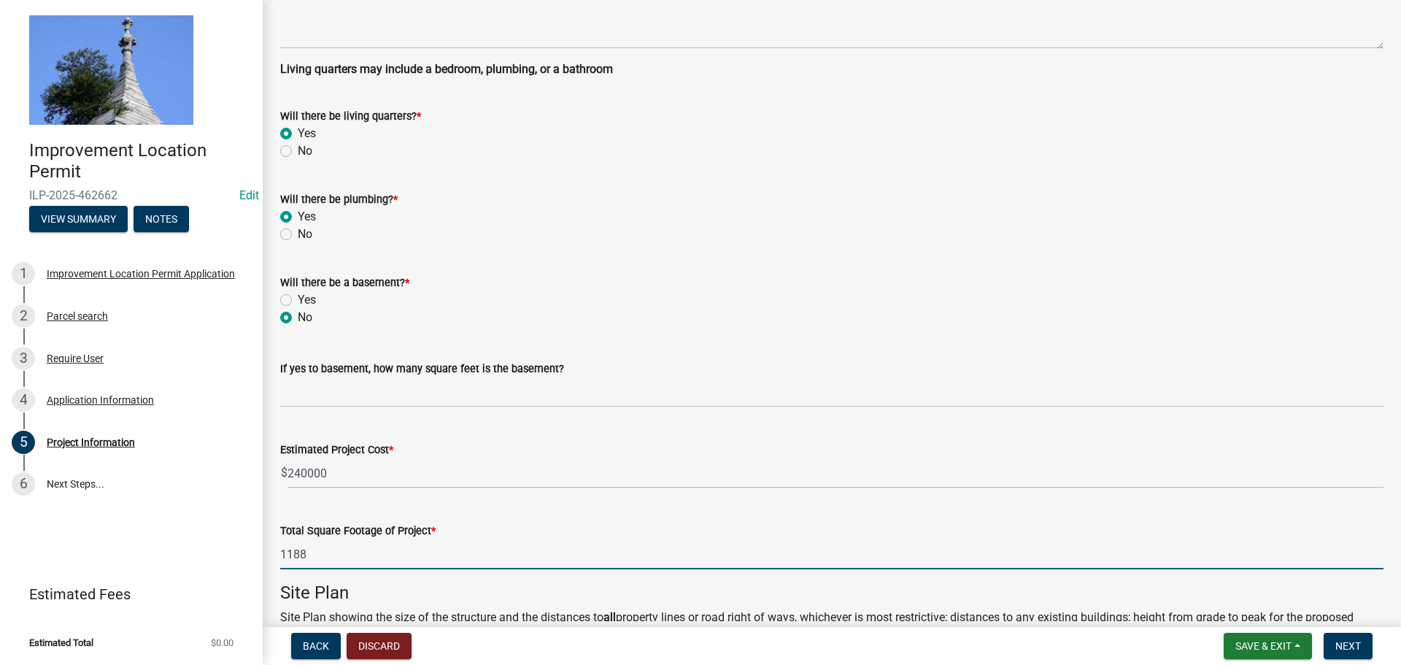
type input "1188"
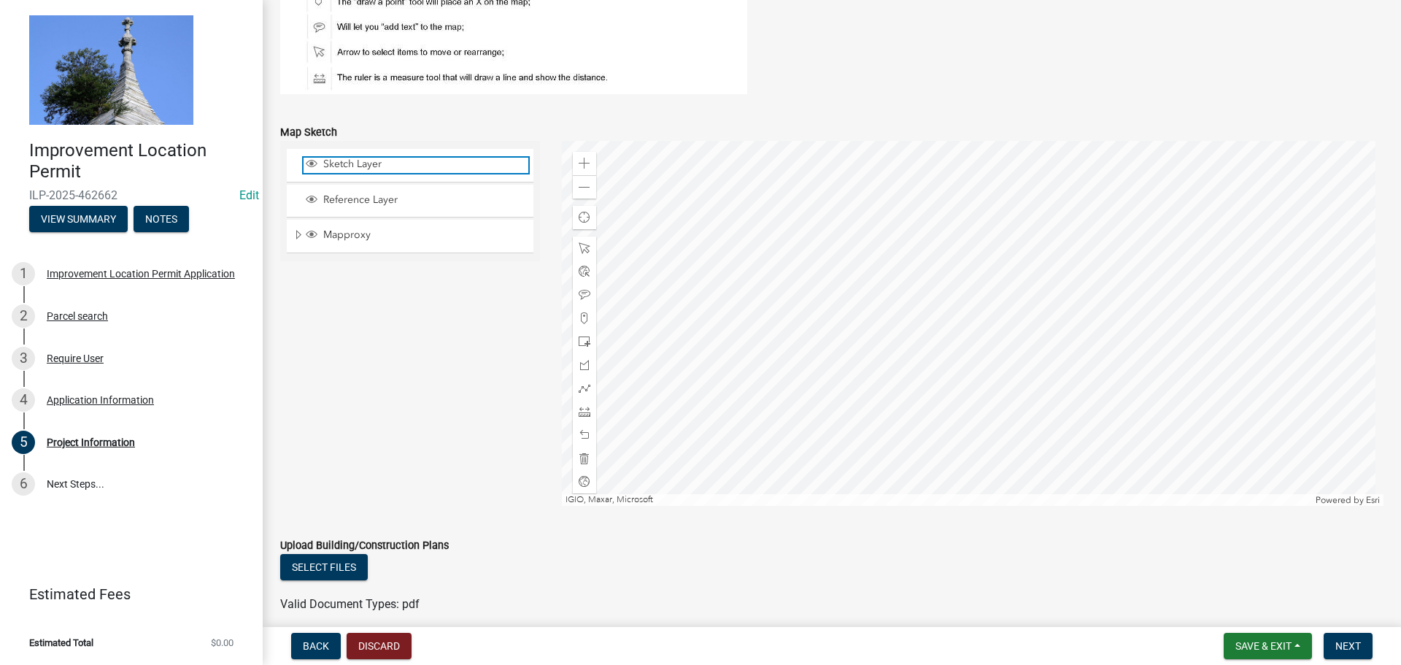
scroll to position [1184, 0]
click at [1340, 653] on button "Next" at bounding box center [1347, 646] width 49 height 26
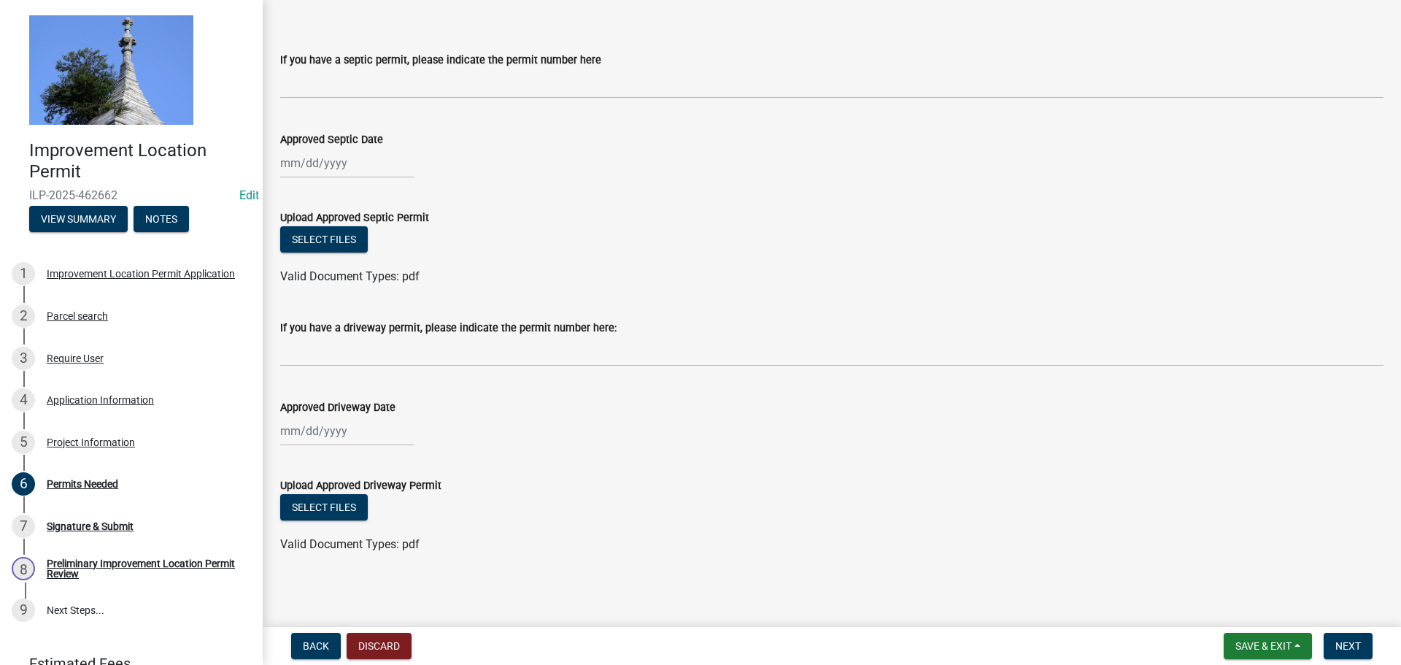
scroll to position [77, 0]
click at [1335, 642] on span "Next" at bounding box center [1348, 646] width 26 height 12
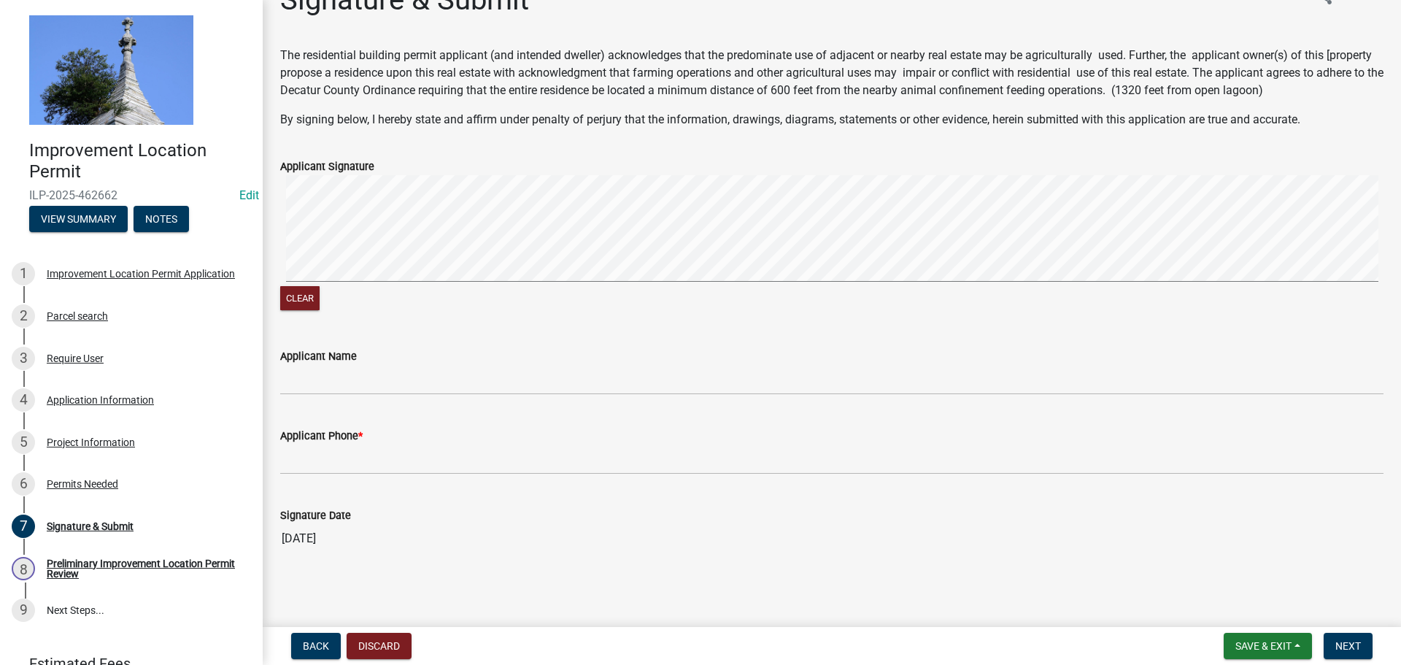
scroll to position [36, 0]
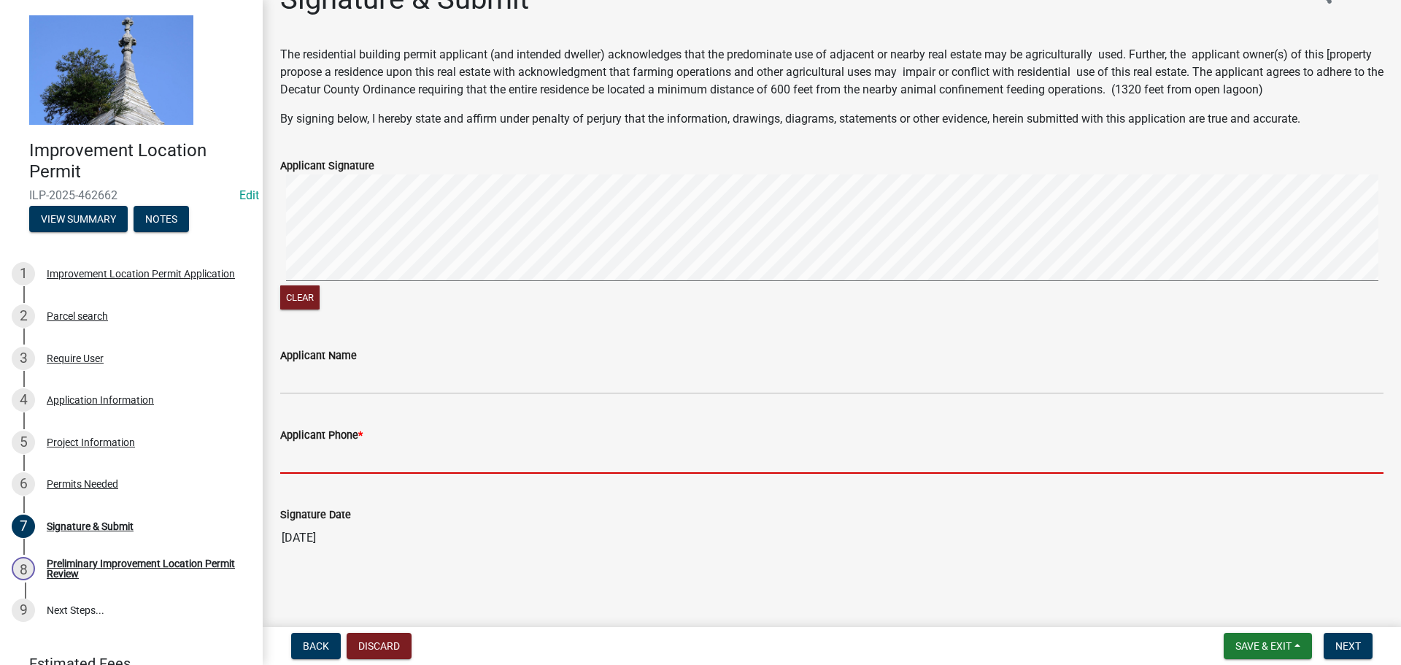
click at [344, 451] on input "Applicant Phone *" at bounding box center [831, 459] width 1103 height 30
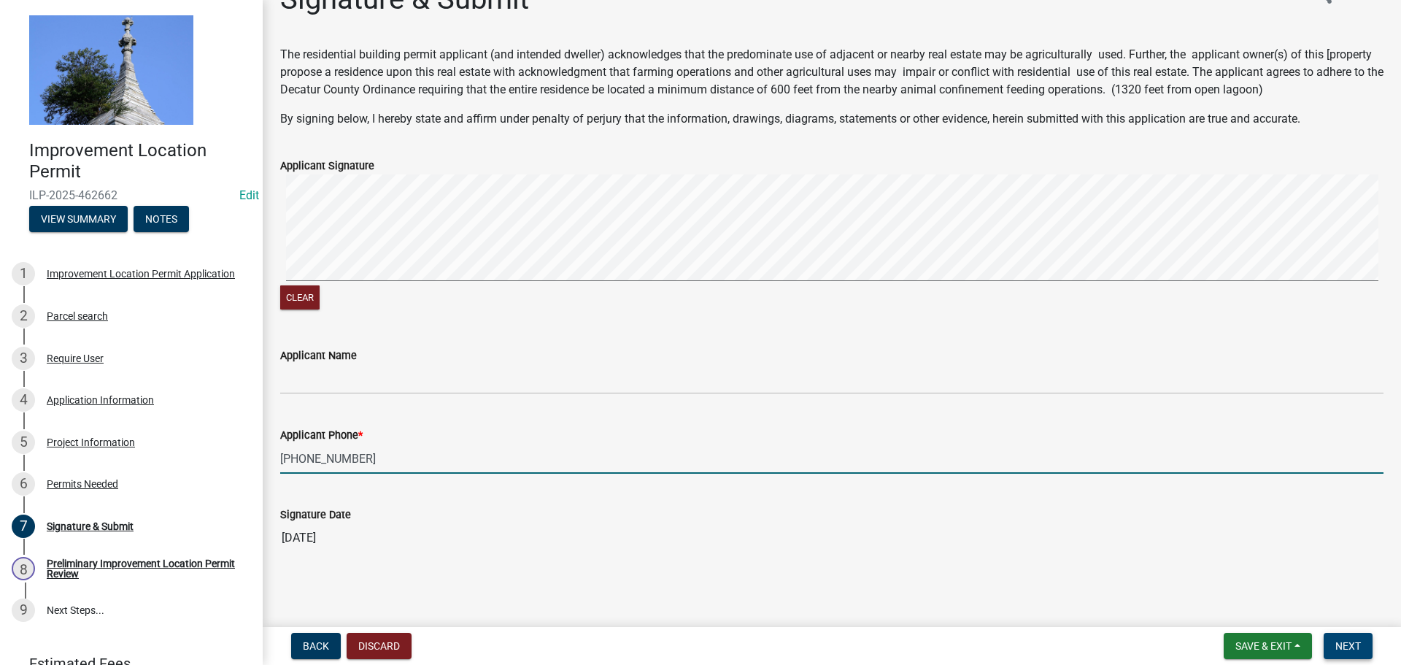
type input "[PHONE_NUMBER]"
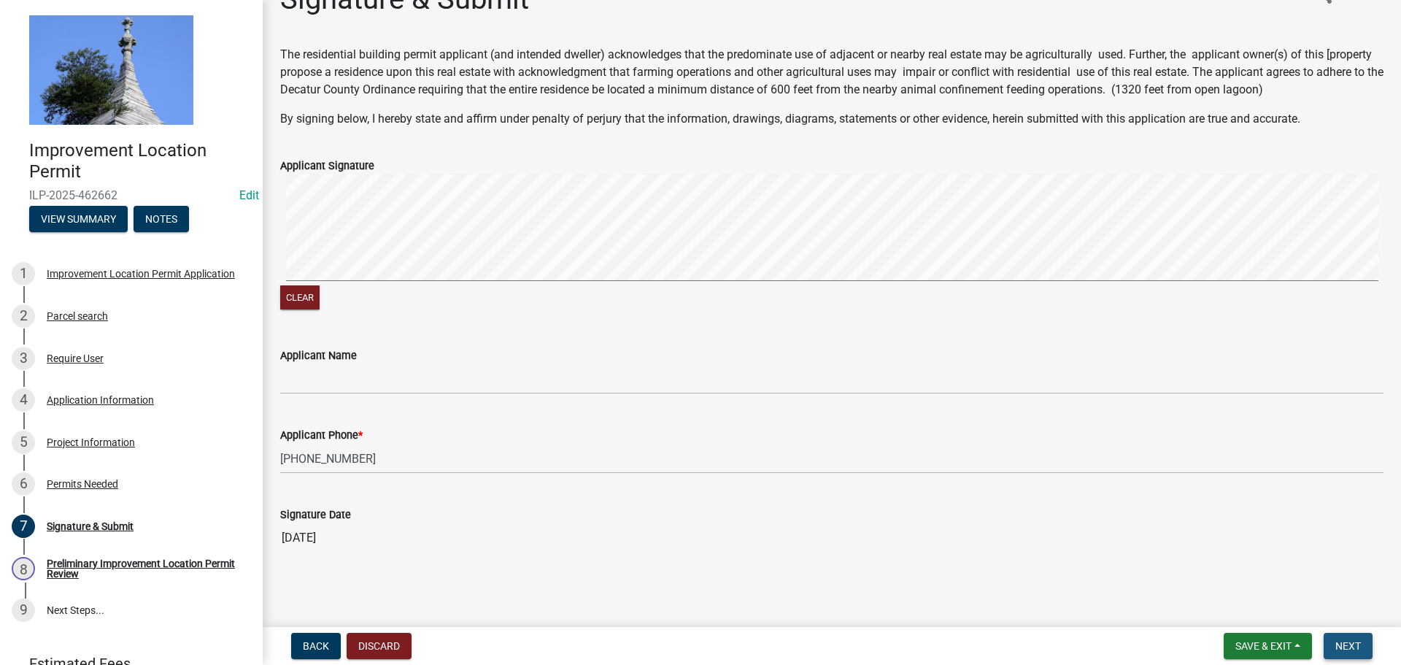
click at [1332, 643] on button "Next" at bounding box center [1347, 646] width 49 height 26
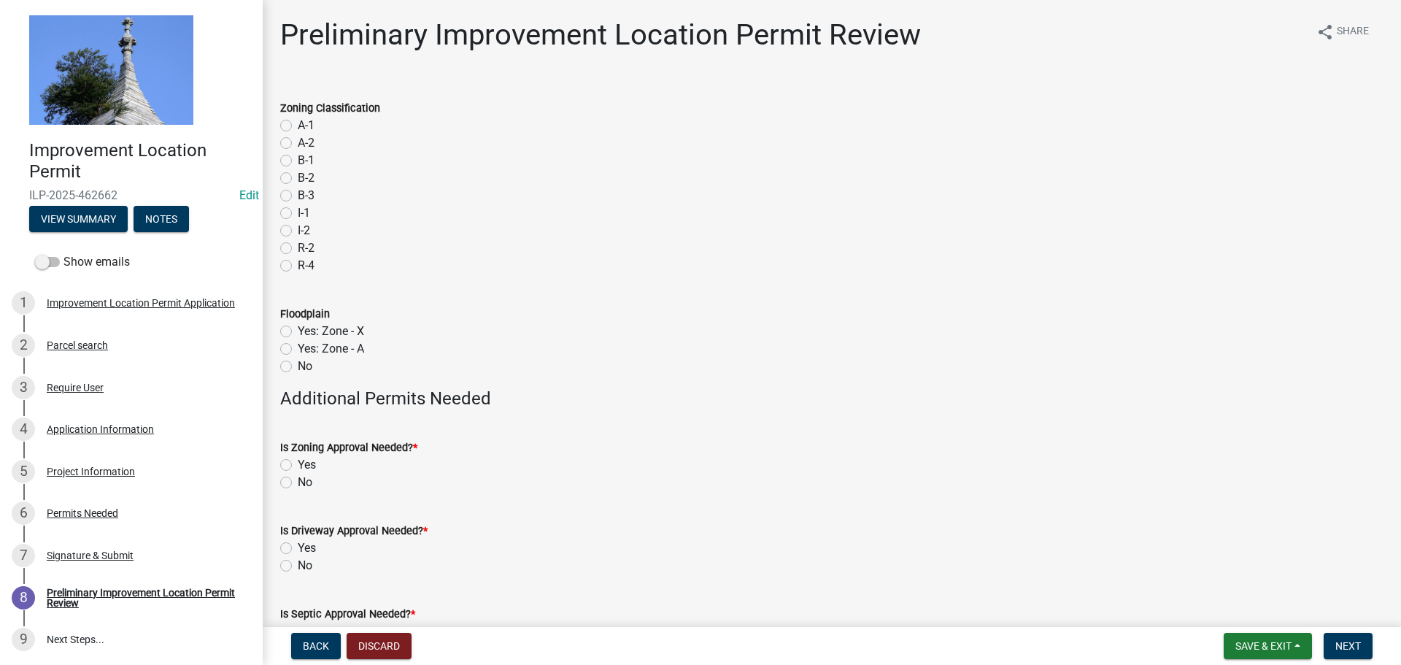
click at [298, 247] on label "R-2" at bounding box center [306, 248] width 17 height 18
click at [298, 247] on input "R-2" at bounding box center [302, 243] width 9 height 9
radio input "true"
click at [298, 366] on label "No" at bounding box center [305, 366] width 15 height 18
click at [298, 366] on input "No" at bounding box center [302, 361] width 9 height 9
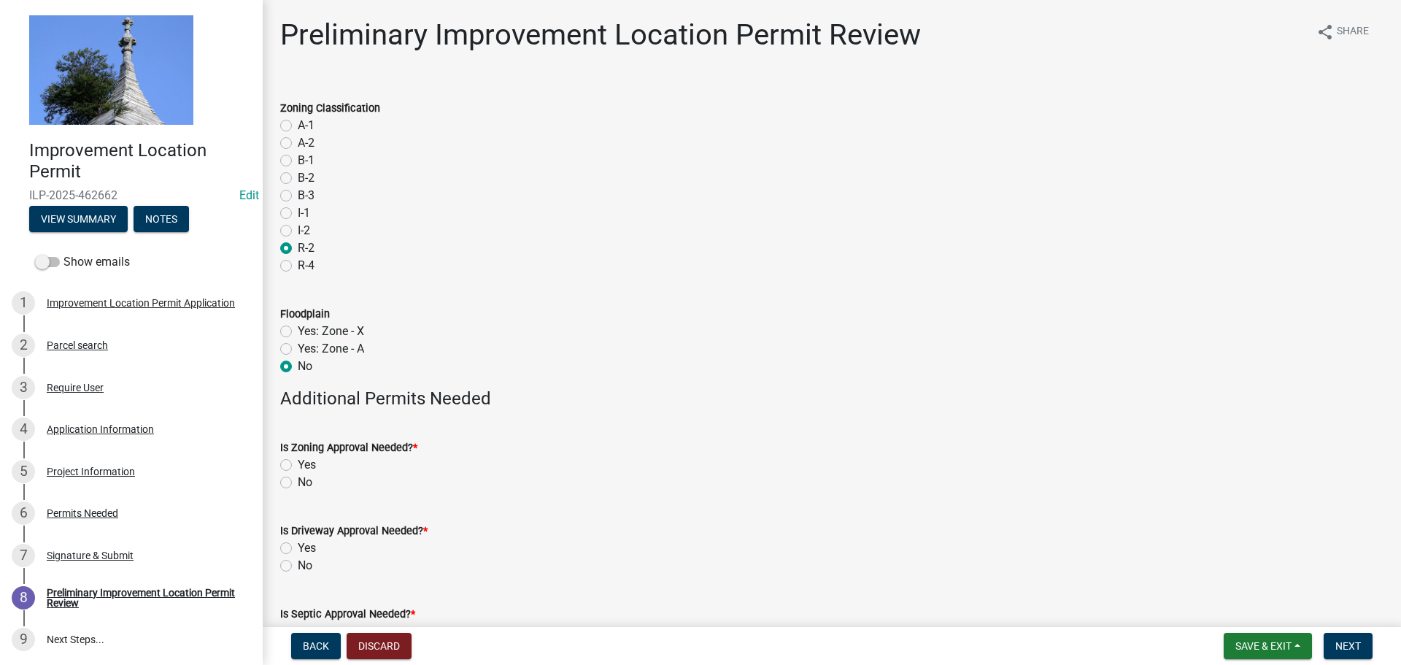
radio input "true"
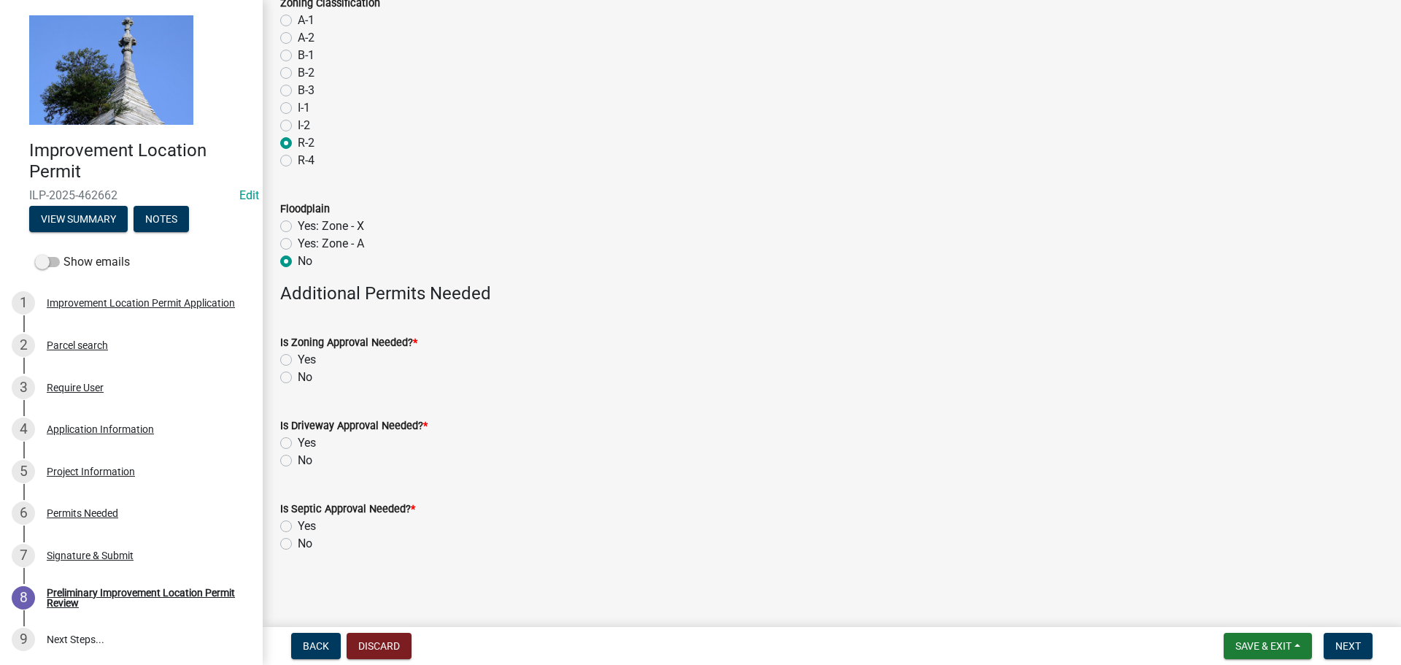
scroll to position [107, 0]
click at [298, 376] on label "No" at bounding box center [305, 376] width 15 height 18
click at [298, 376] on input "No" at bounding box center [302, 371] width 9 height 9
radio input "true"
click at [298, 459] on label "No" at bounding box center [305, 459] width 15 height 18
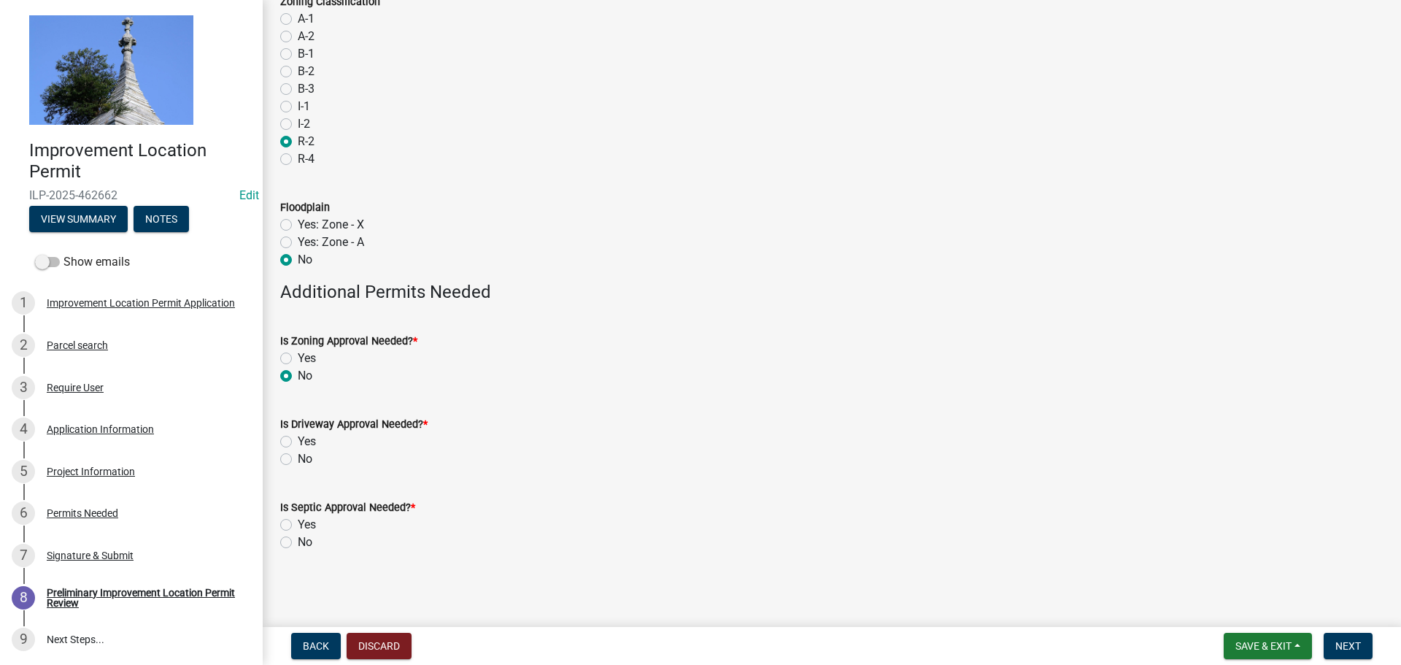
click at [298, 459] on input "No" at bounding box center [302, 454] width 9 height 9
radio input "true"
click at [298, 546] on label "No" at bounding box center [305, 542] width 15 height 18
click at [298, 543] on input "No" at bounding box center [302, 537] width 9 height 9
radio input "true"
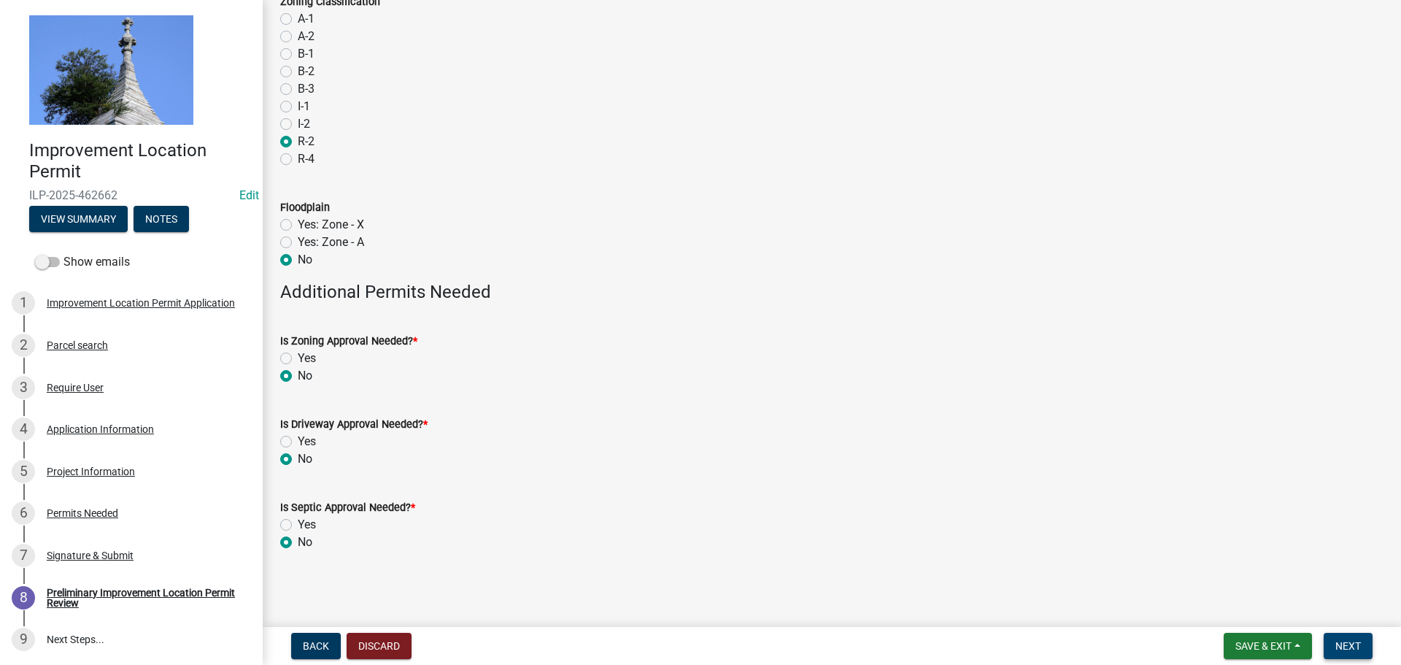
click at [1340, 635] on button "Next" at bounding box center [1347, 646] width 49 height 26
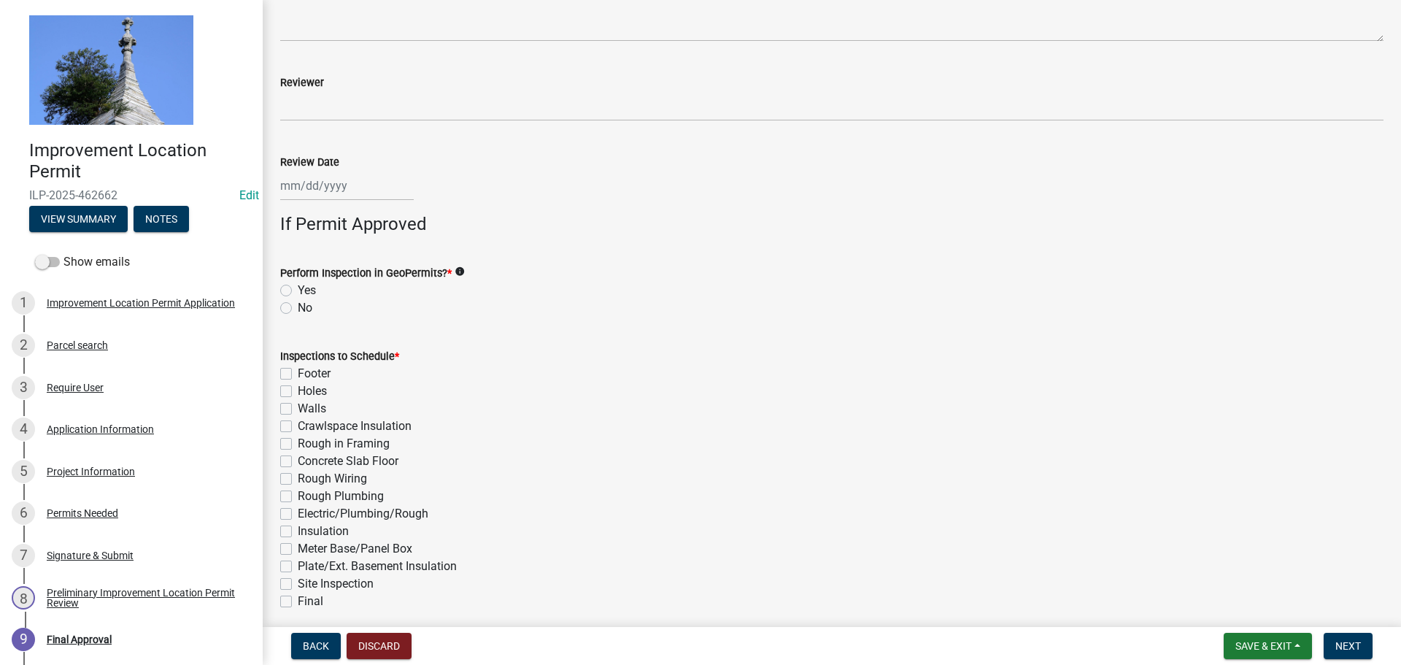
scroll to position [438, 0]
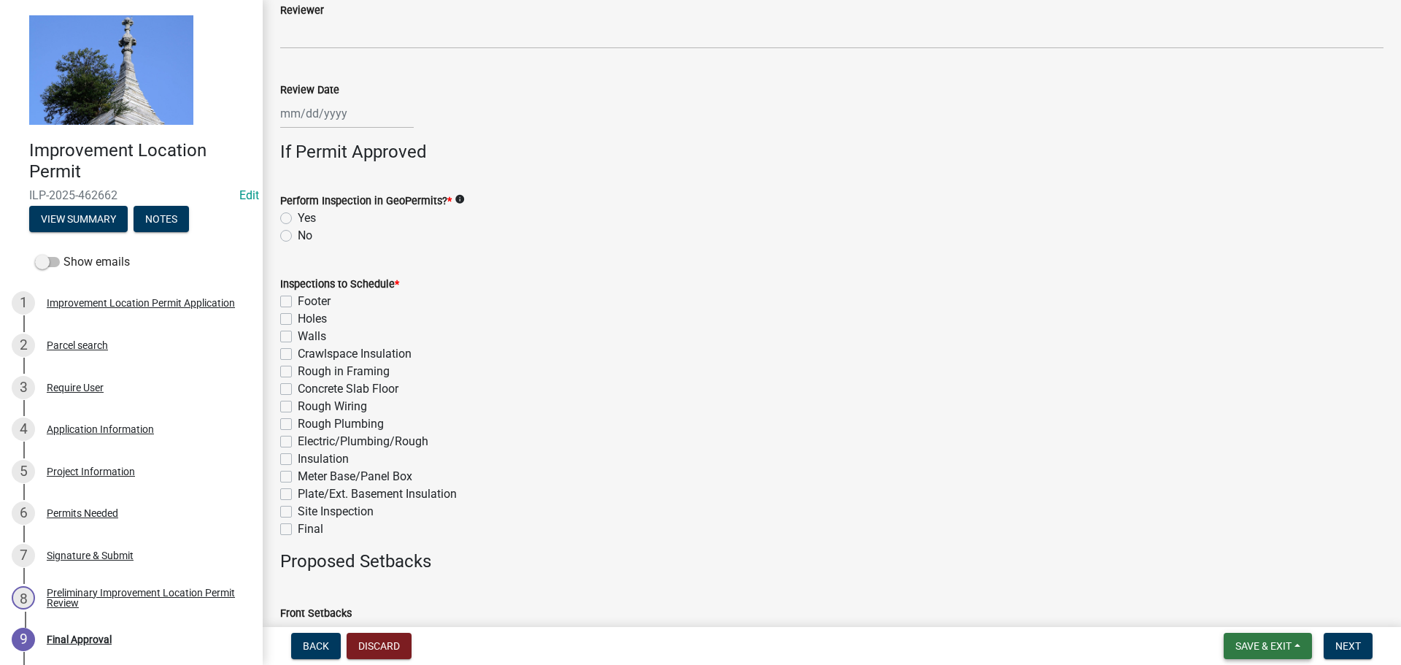
click at [1239, 649] on span "Save & Exit" at bounding box center [1263, 646] width 56 height 12
click at [1243, 614] on button "Save & Exit" at bounding box center [1253, 607] width 117 height 35
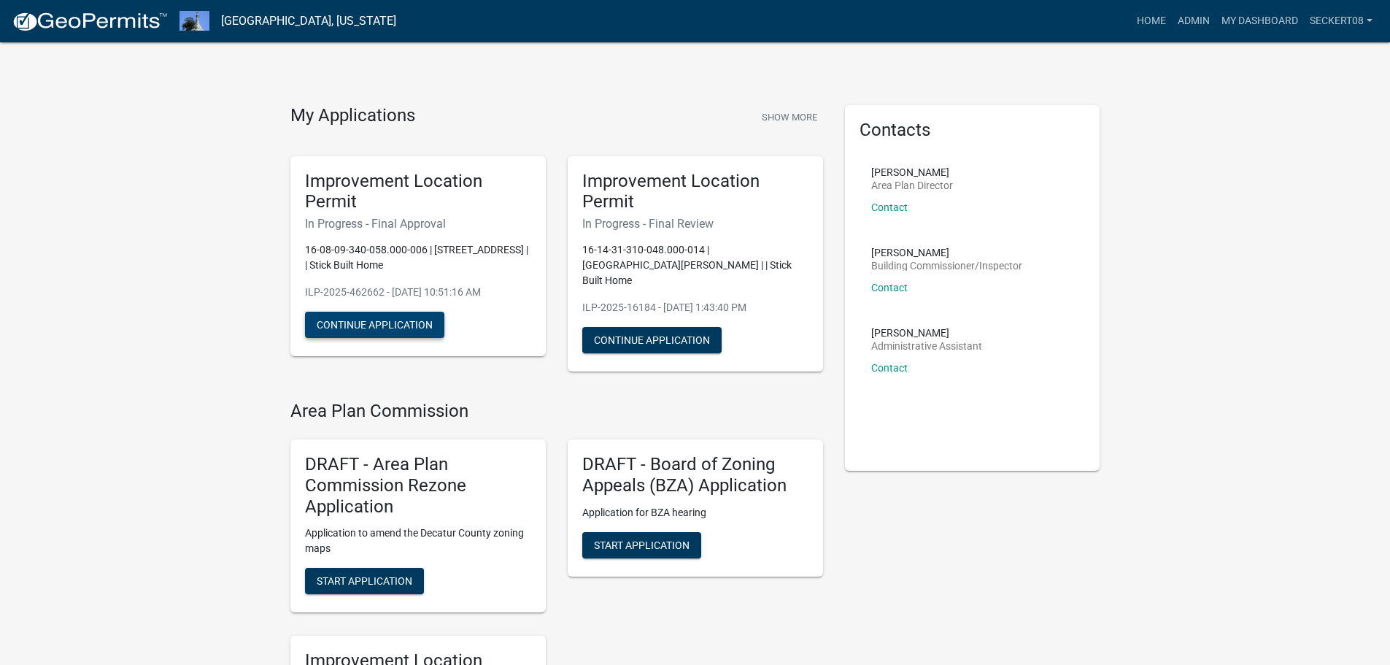
click at [423, 335] on button "Continue Application" at bounding box center [374, 325] width 139 height 26
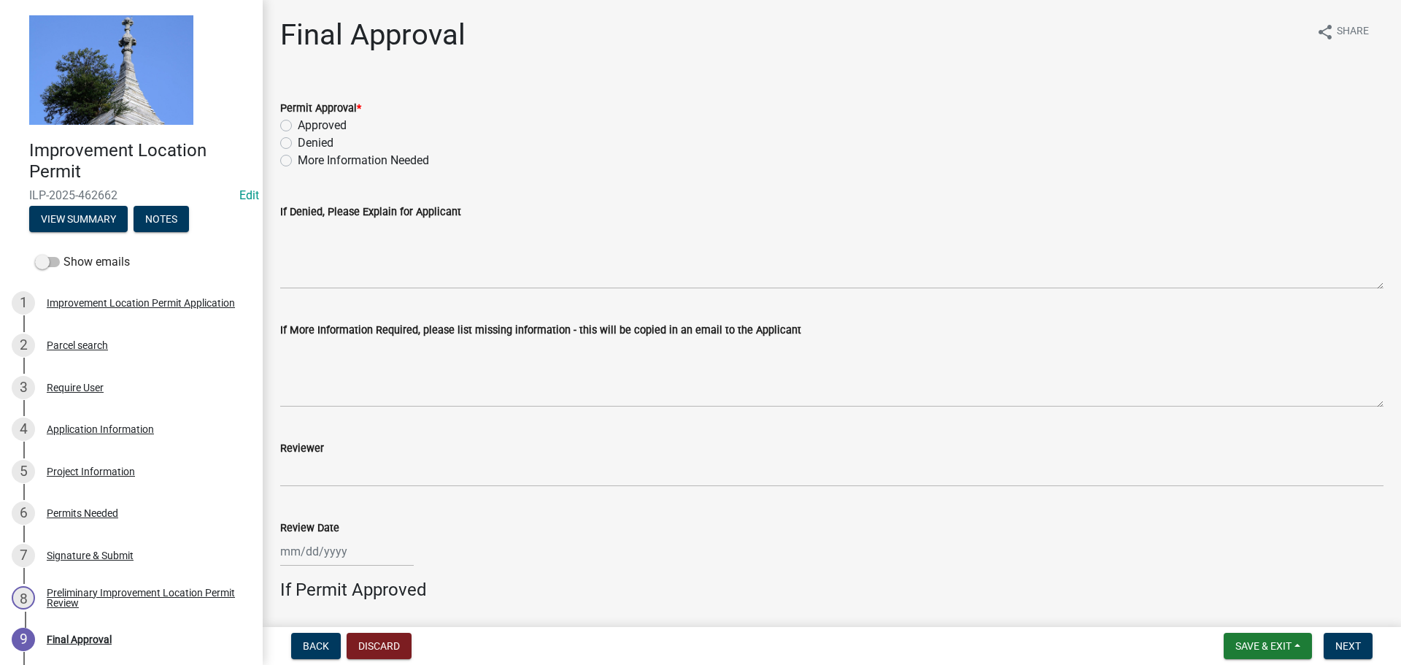
click at [298, 125] on label "Approved" at bounding box center [322, 126] width 49 height 18
click at [298, 125] on input "Approved" at bounding box center [302, 121] width 9 height 9
radio input "true"
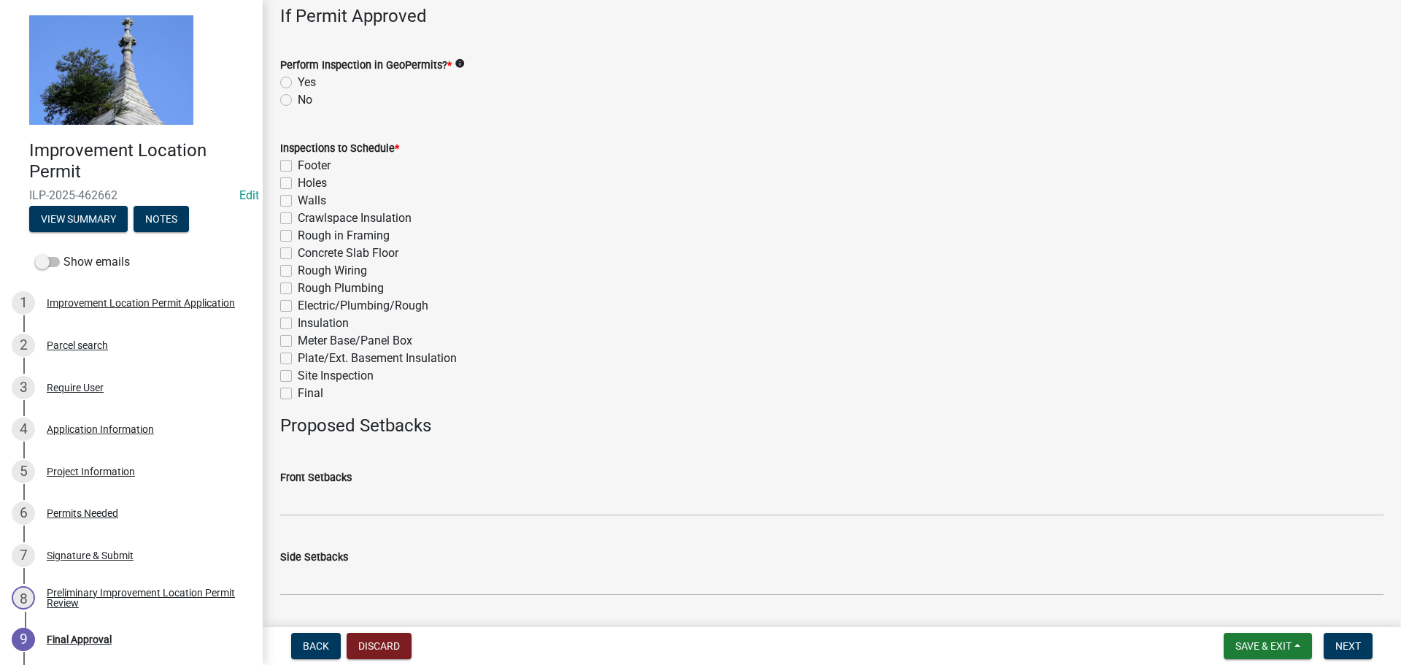
scroll to position [584, 0]
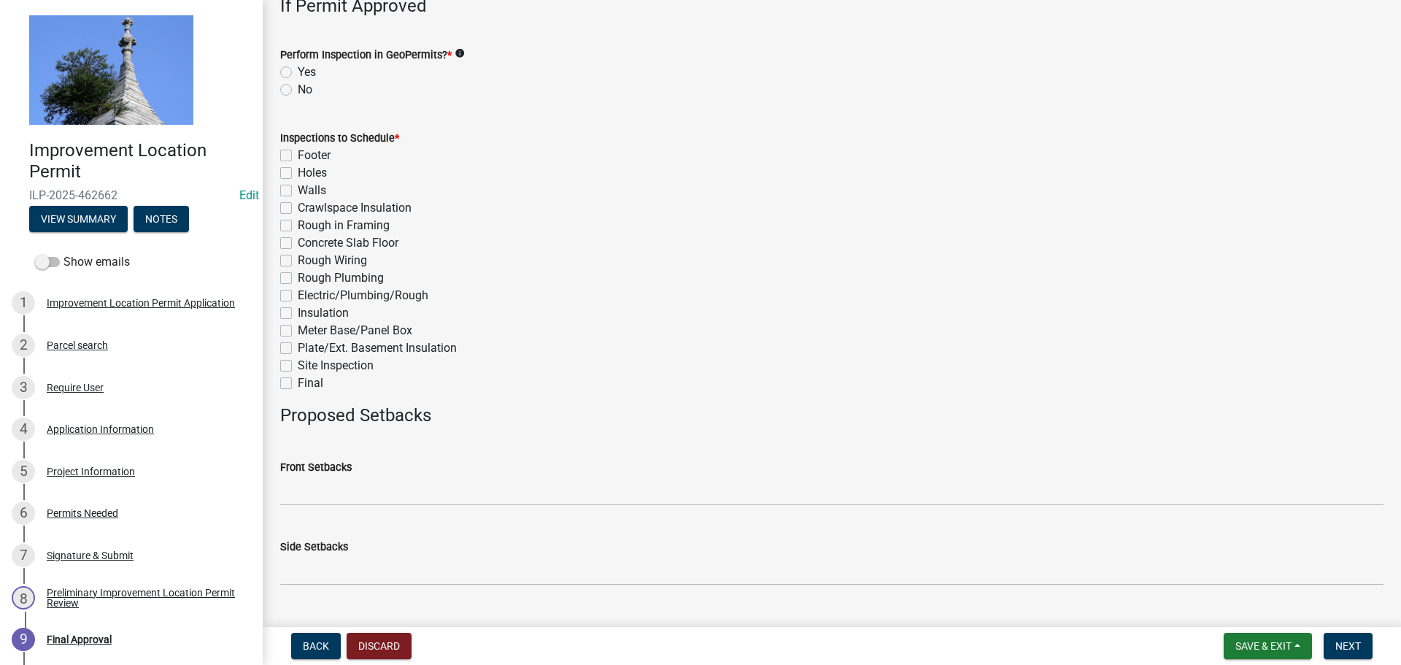
click at [298, 94] on label "No" at bounding box center [305, 90] width 15 height 18
click at [298, 90] on input "No" at bounding box center [302, 85] width 9 height 9
radio input "true"
click at [298, 387] on label "Final" at bounding box center [311, 383] width 26 height 18
click at [298, 384] on input "Final" at bounding box center [302, 378] width 9 height 9
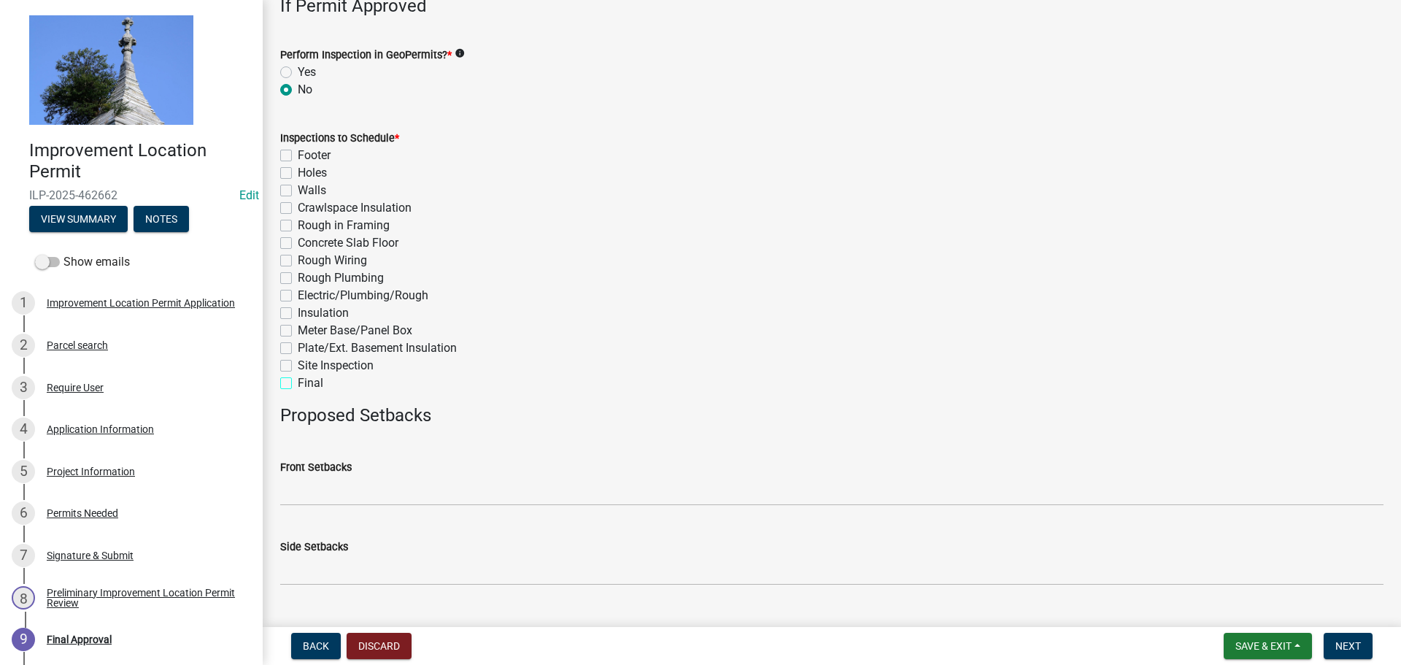
checkbox input "true"
checkbox input "false"
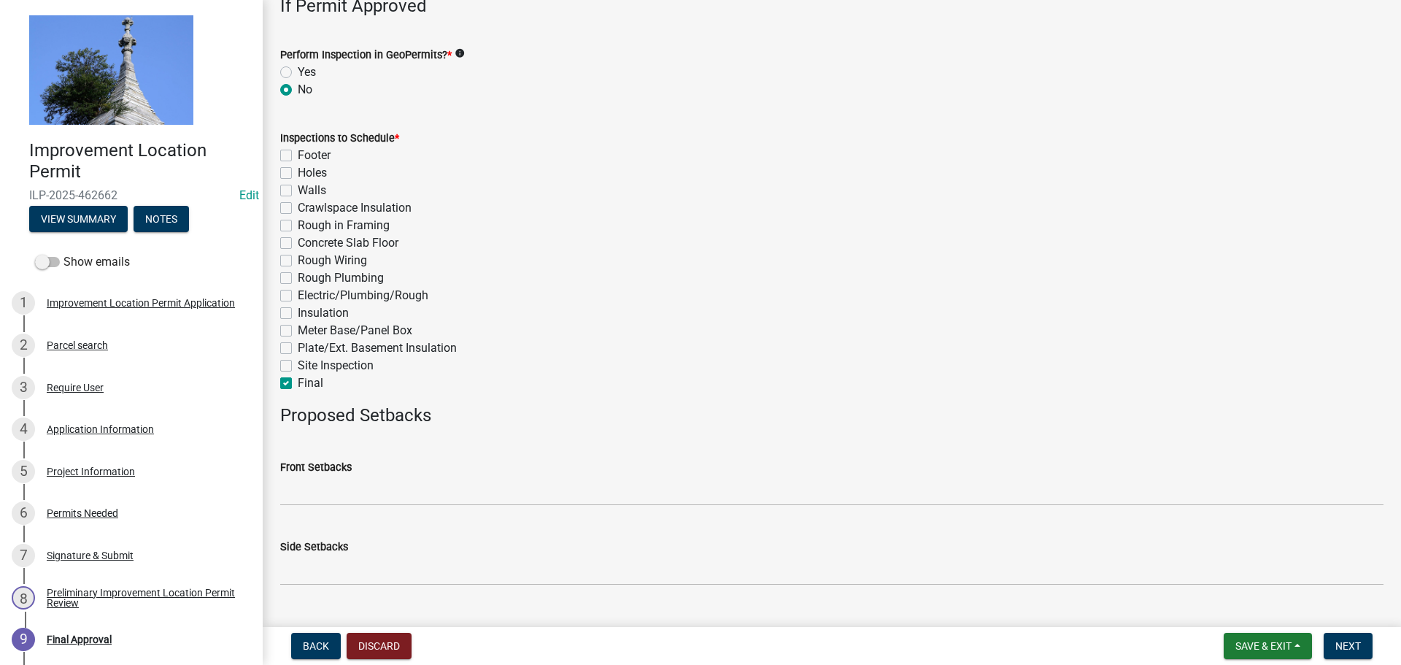
checkbox input "false"
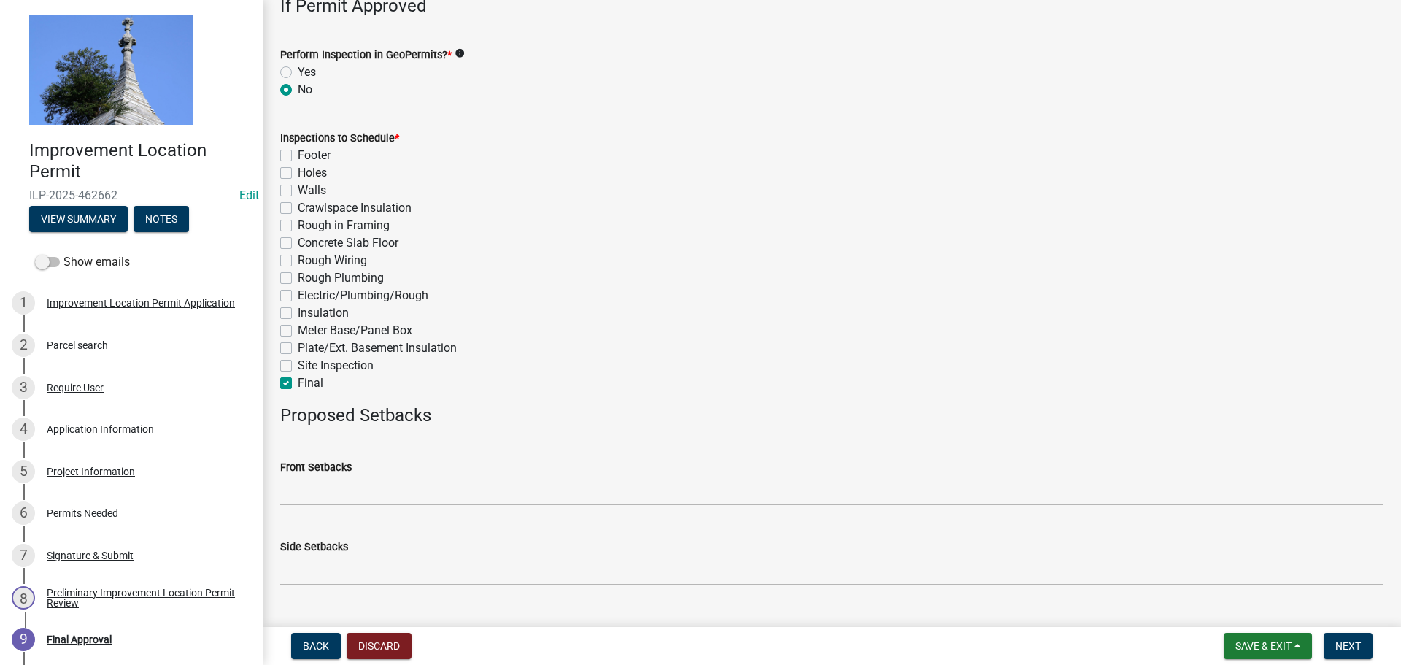
checkbox input "false"
checkbox input "true"
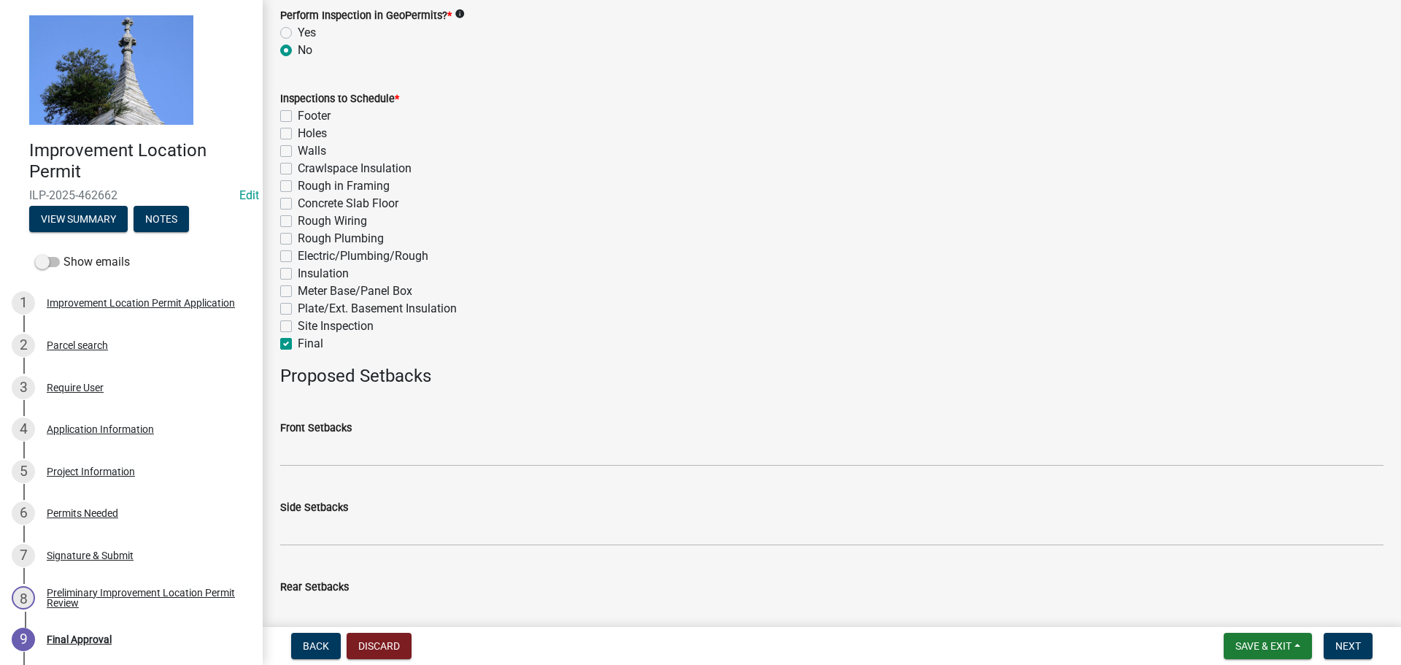
scroll to position [657, 0]
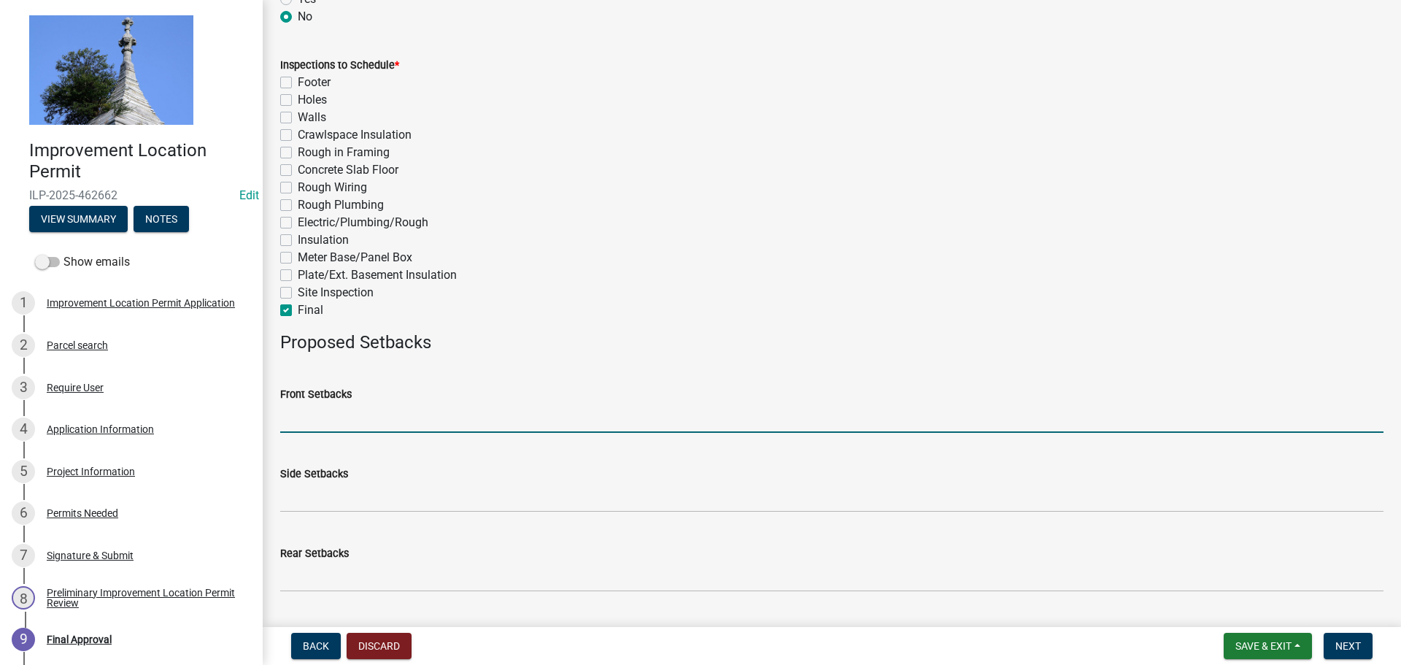
click at [304, 419] on input "Front Setbacks" at bounding box center [831, 418] width 1103 height 30
type input "0"
type input "70"
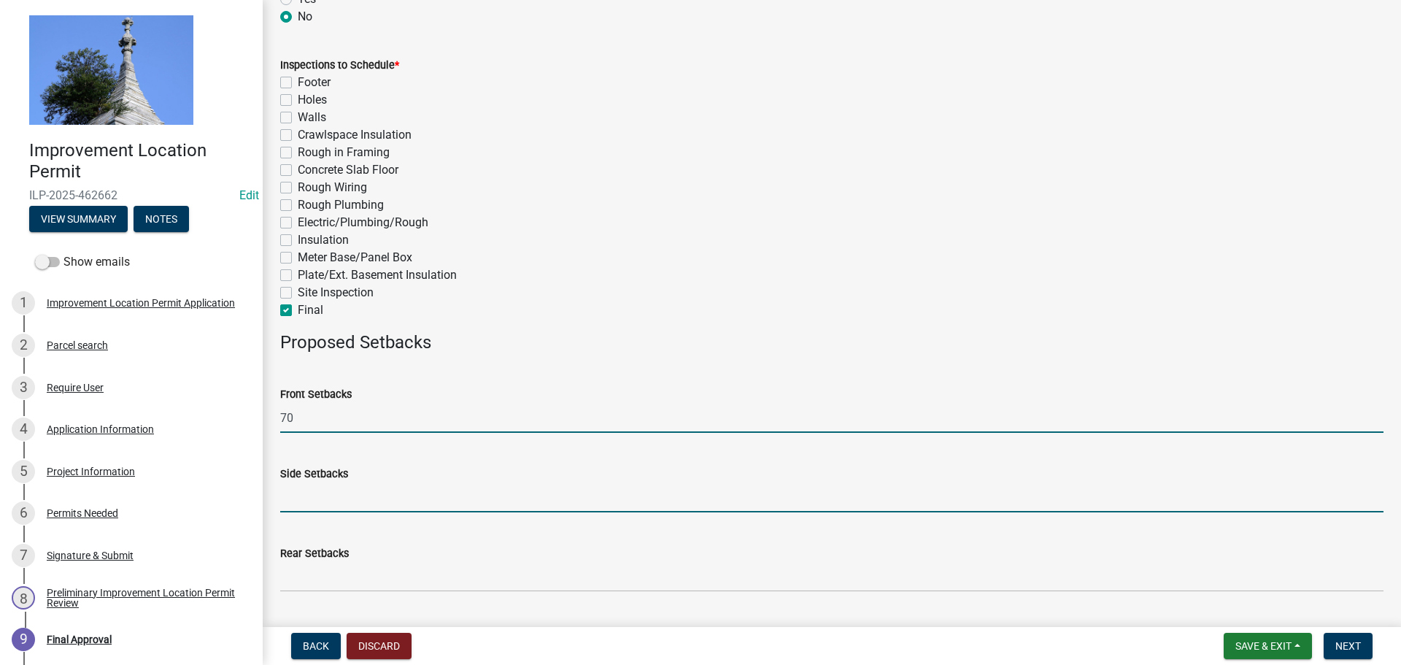
click at [310, 498] on input "Side Setbacks" at bounding box center [831, 497] width 1103 height 30
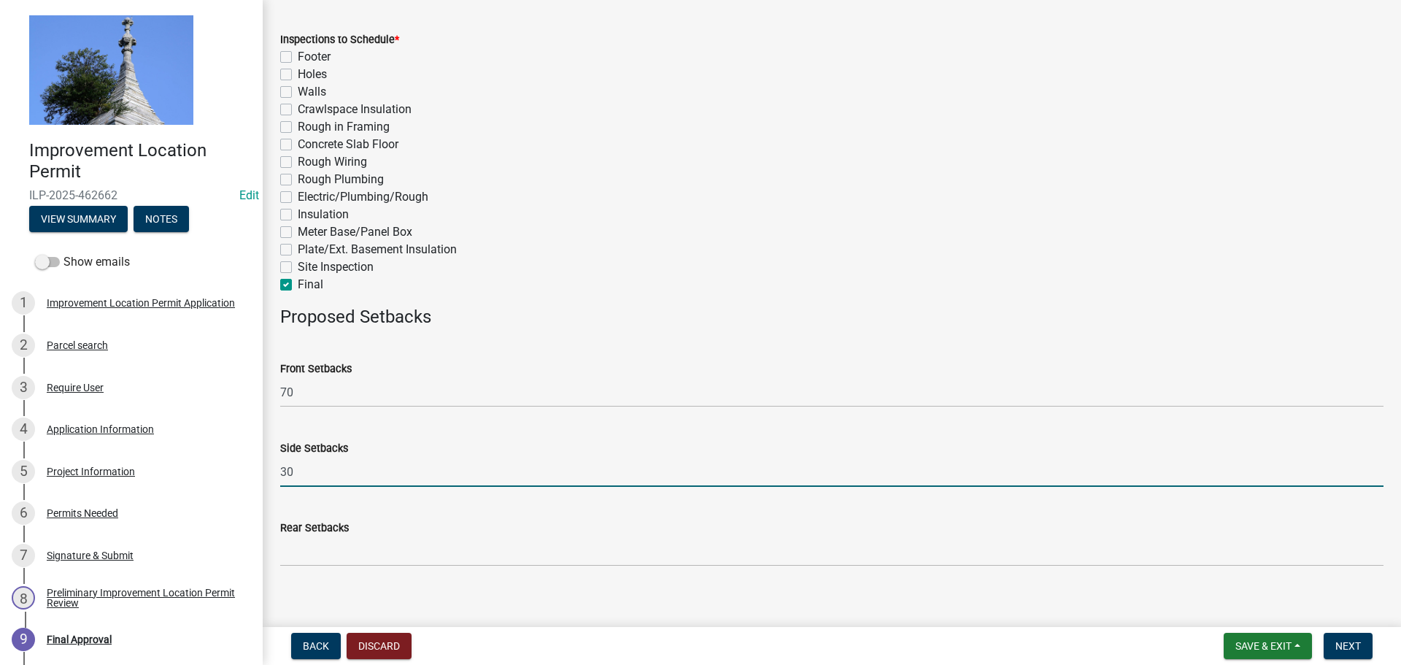
scroll to position [696, 0]
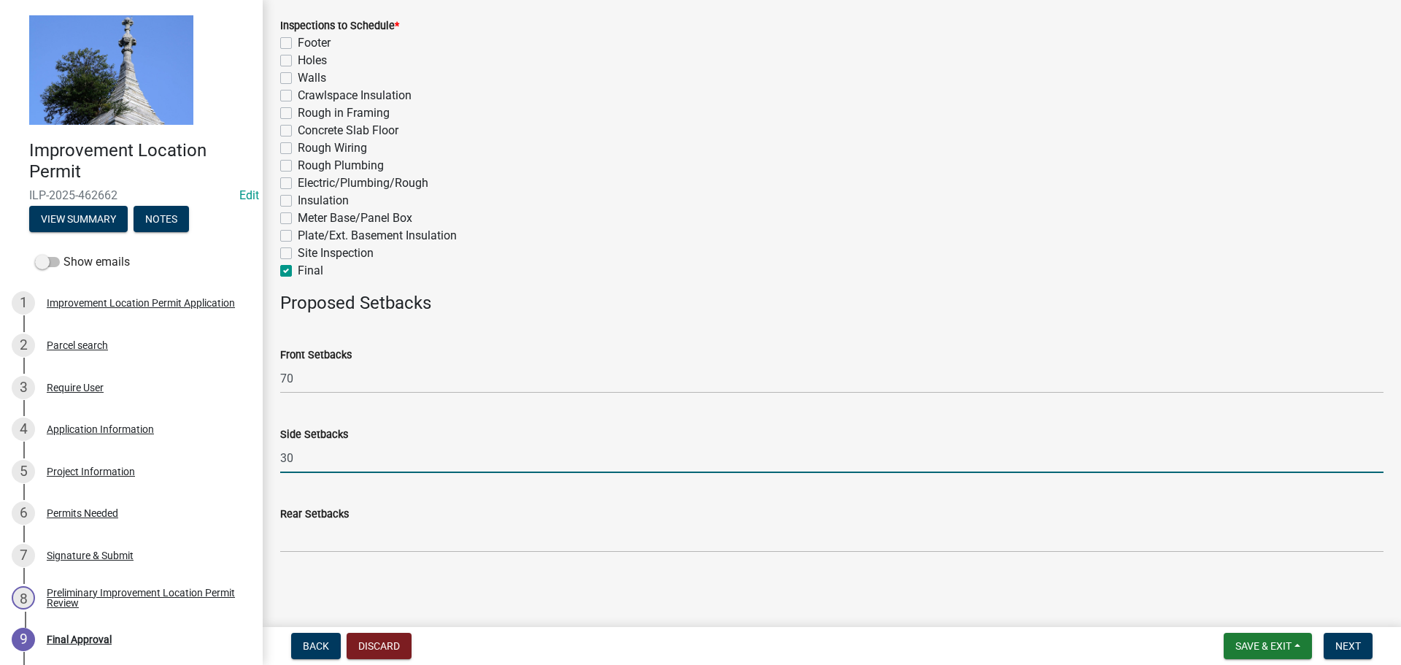
type input "30"
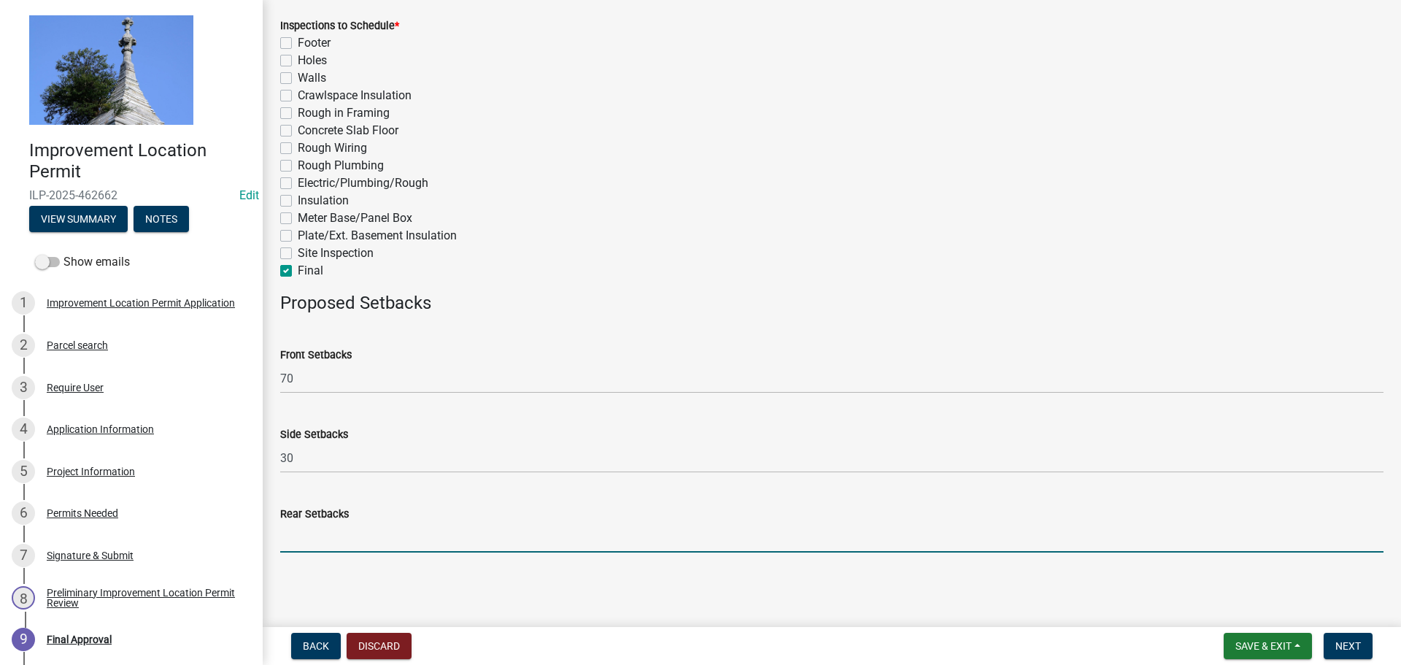
click at [322, 533] on input "Rear Setbacks" at bounding box center [831, 537] width 1103 height 30
type input "30"
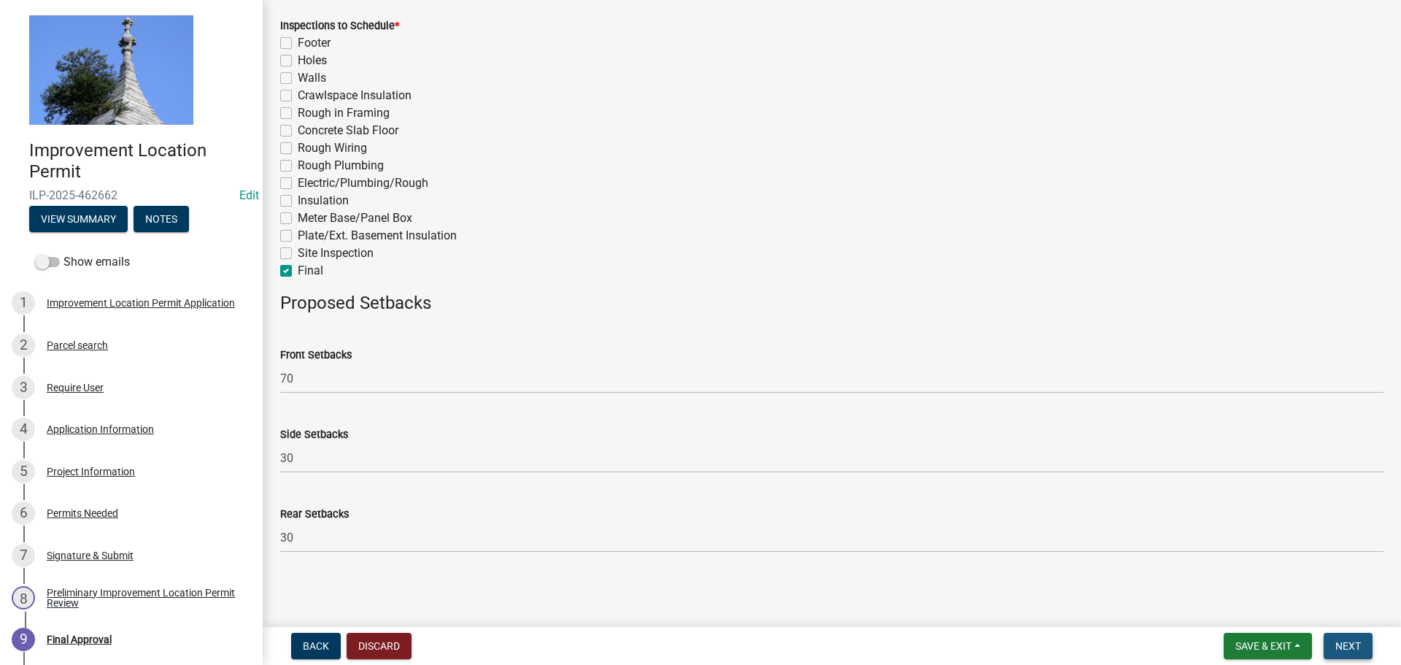
click at [1336, 645] on span "Next" at bounding box center [1348, 646] width 26 height 12
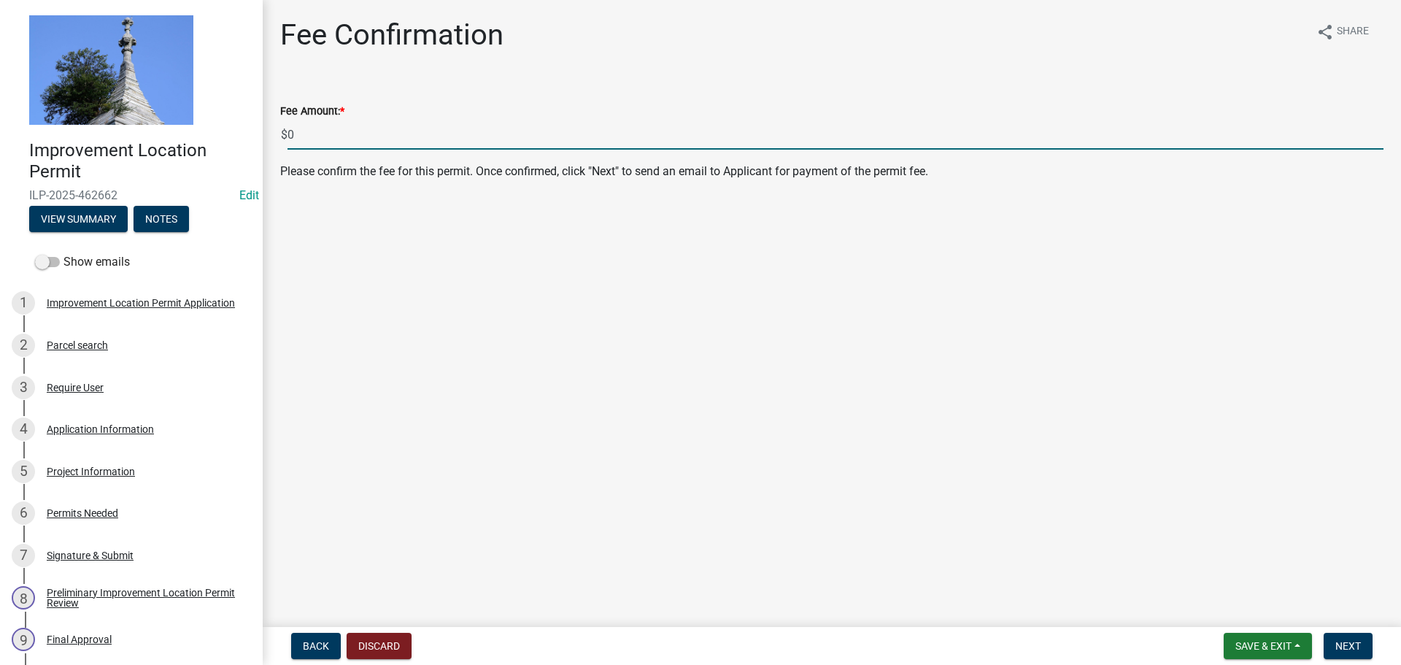
drag, startPoint x: 330, startPoint y: 137, endPoint x: 283, endPoint y: 131, distance: 47.1
click at [283, 131] on div "$ 0" at bounding box center [831, 135] width 1103 height 30
type input "355.00"
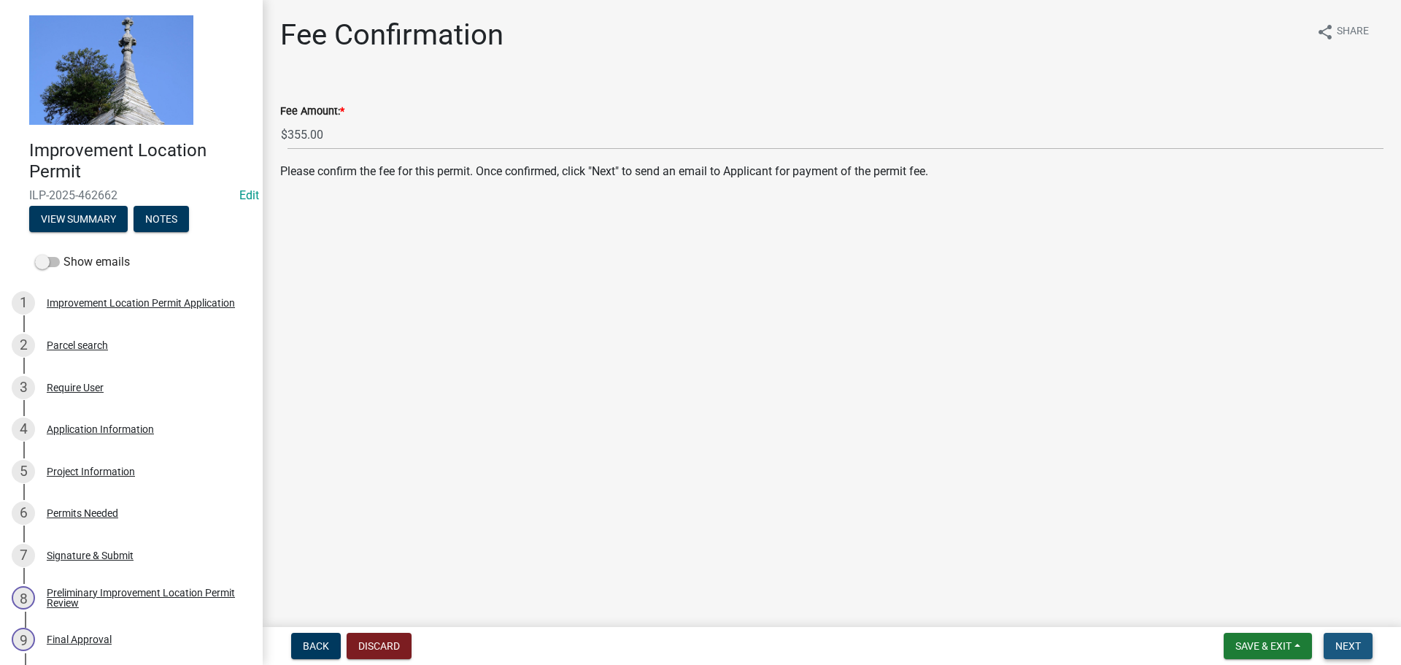
click at [1332, 639] on button "Next" at bounding box center [1347, 646] width 49 height 26
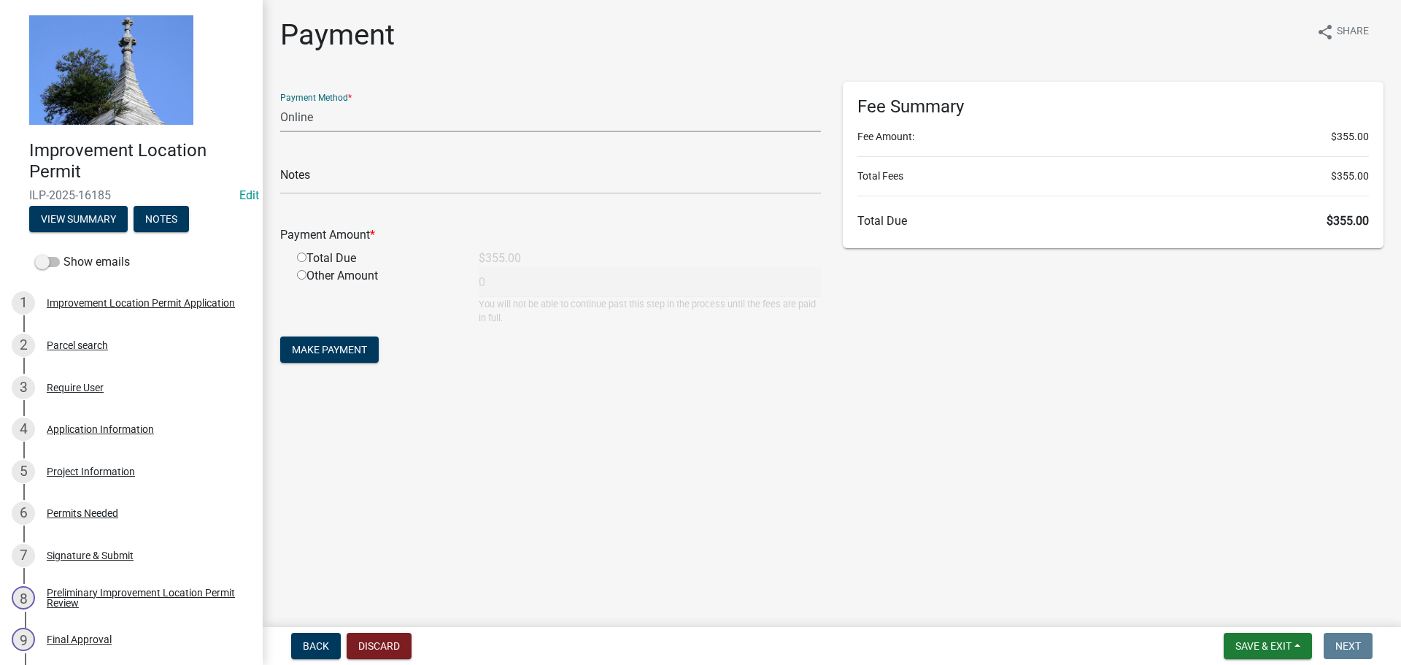
click at [327, 125] on select "Credit Card POS Check Cash Online" at bounding box center [550, 117] width 541 height 30
select select "2: 1"
click at [280, 102] on select "Credit Card POS Check Cash Online" at bounding box center [550, 117] width 541 height 30
click at [304, 256] on input "radio" at bounding box center [301, 256] width 9 height 9
radio input "true"
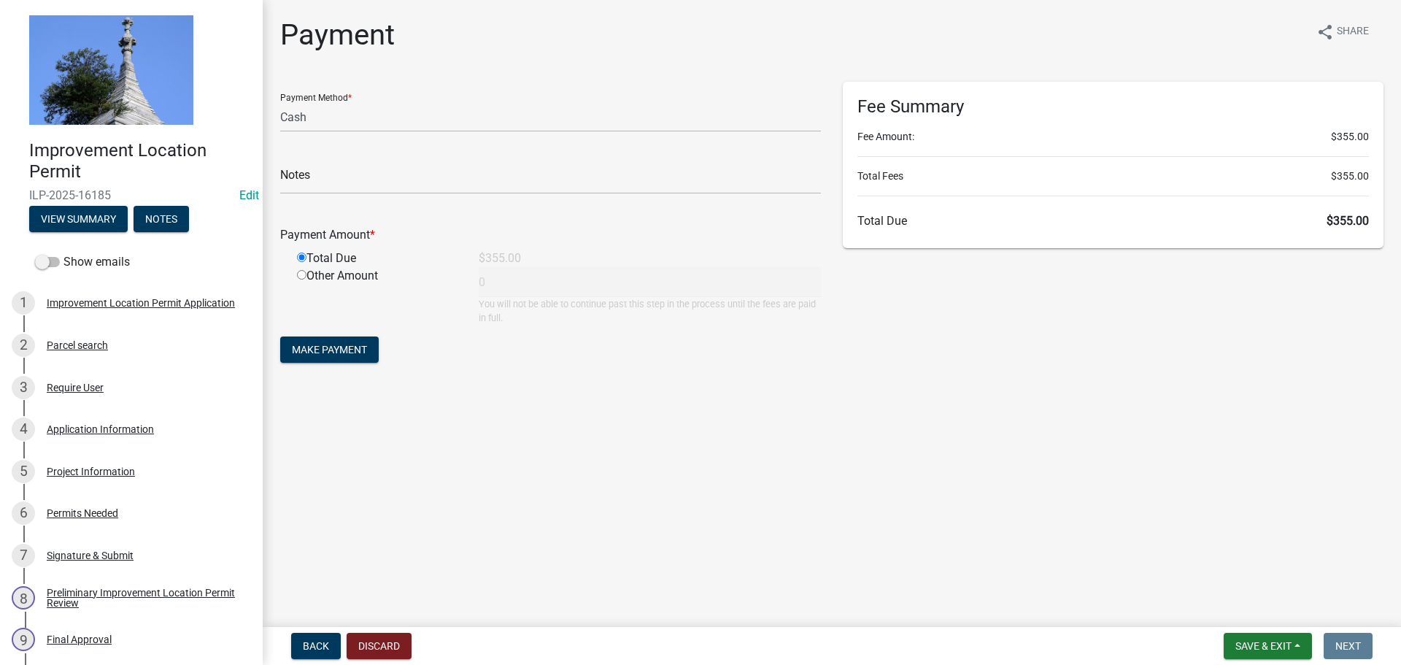
type input "355"
click at [309, 353] on span "Make Payment" at bounding box center [329, 350] width 75 height 12
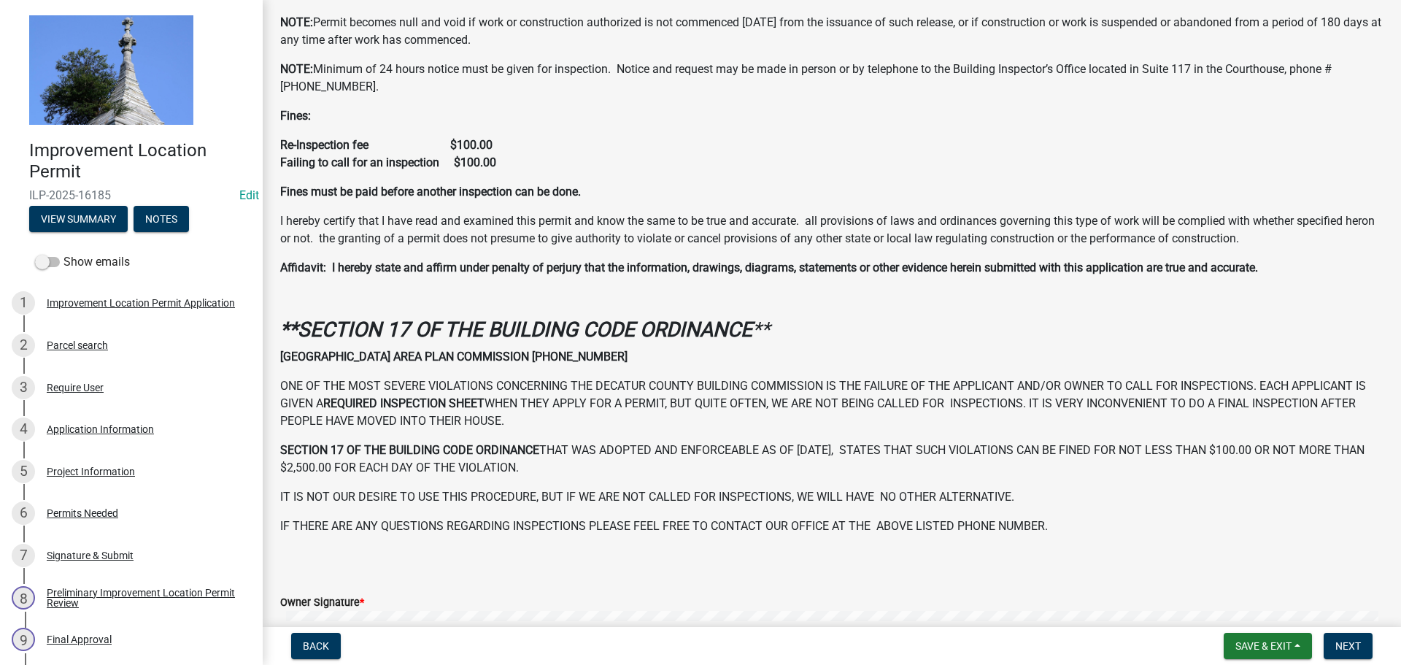
scroll to position [146, 0]
click at [1334, 649] on button "Next" at bounding box center [1347, 646] width 49 height 26
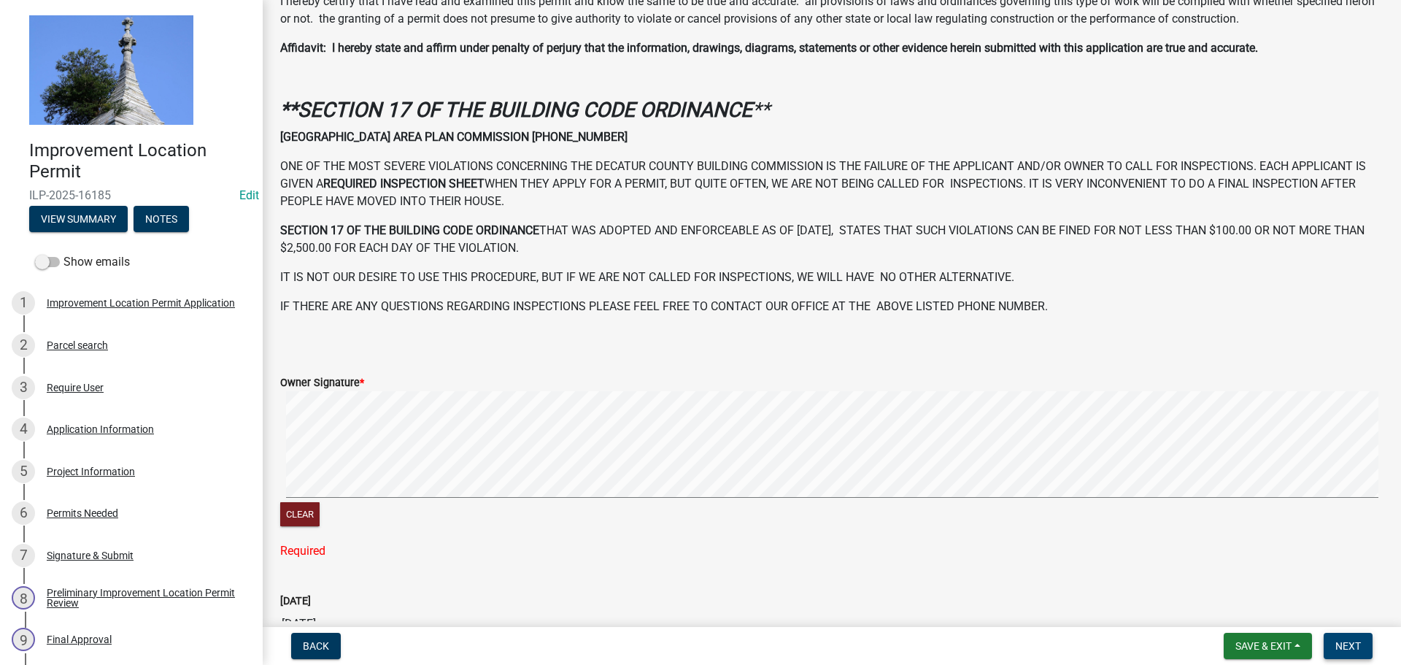
scroll to position [365, 0]
click at [1361, 649] on button "Next" at bounding box center [1347, 646] width 49 height 26
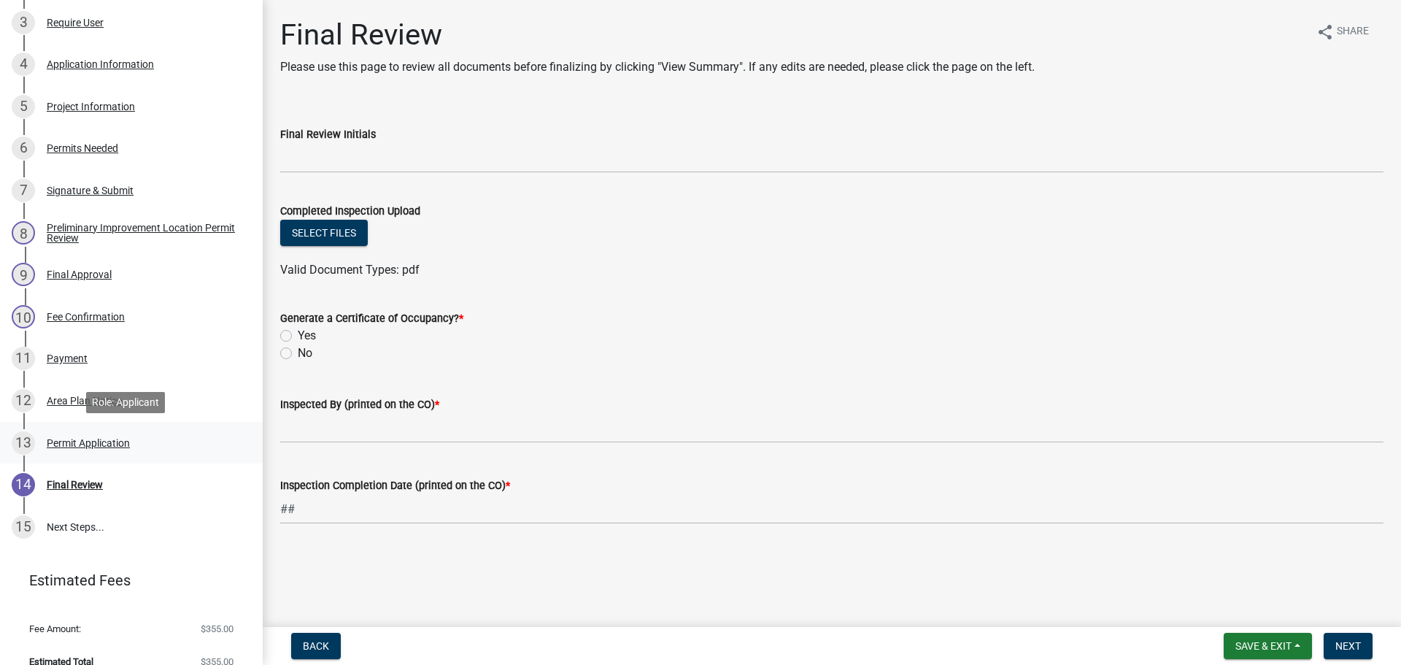
click at [123, 438] on div "Permit Application" at bounding box center [88, 443] width 83 height 10
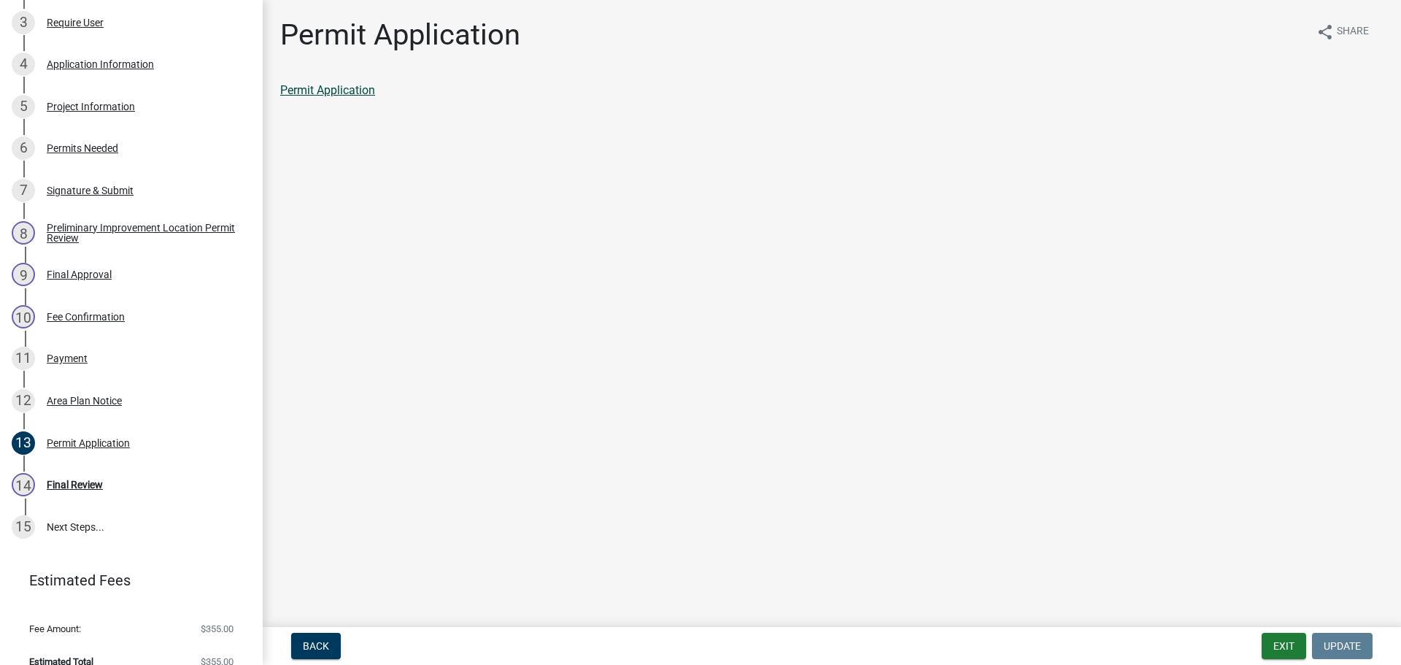
click at [328, 90] on link "Permit Application" at bounding box center [327, 90] width 95 height 14
